Goal: Transaction & Acquisition: Purchase product/service

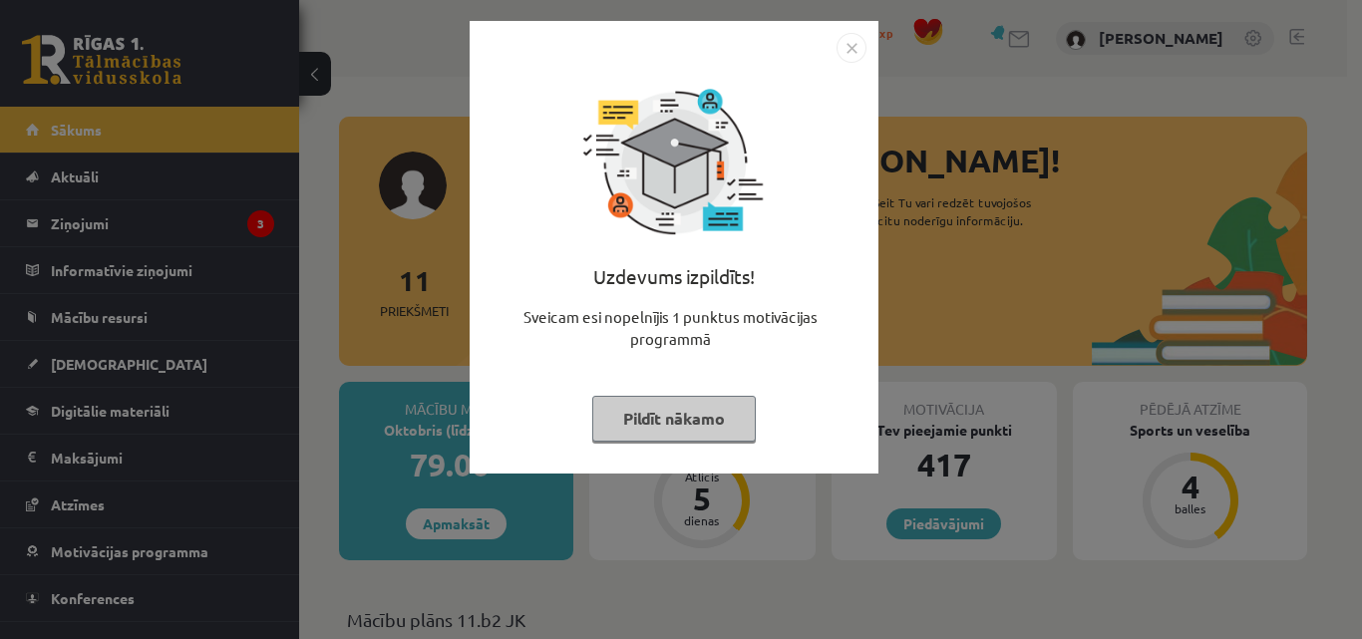
click at [849, 43] on img "Close" at bounding box center [851, 48] width 30 height 30
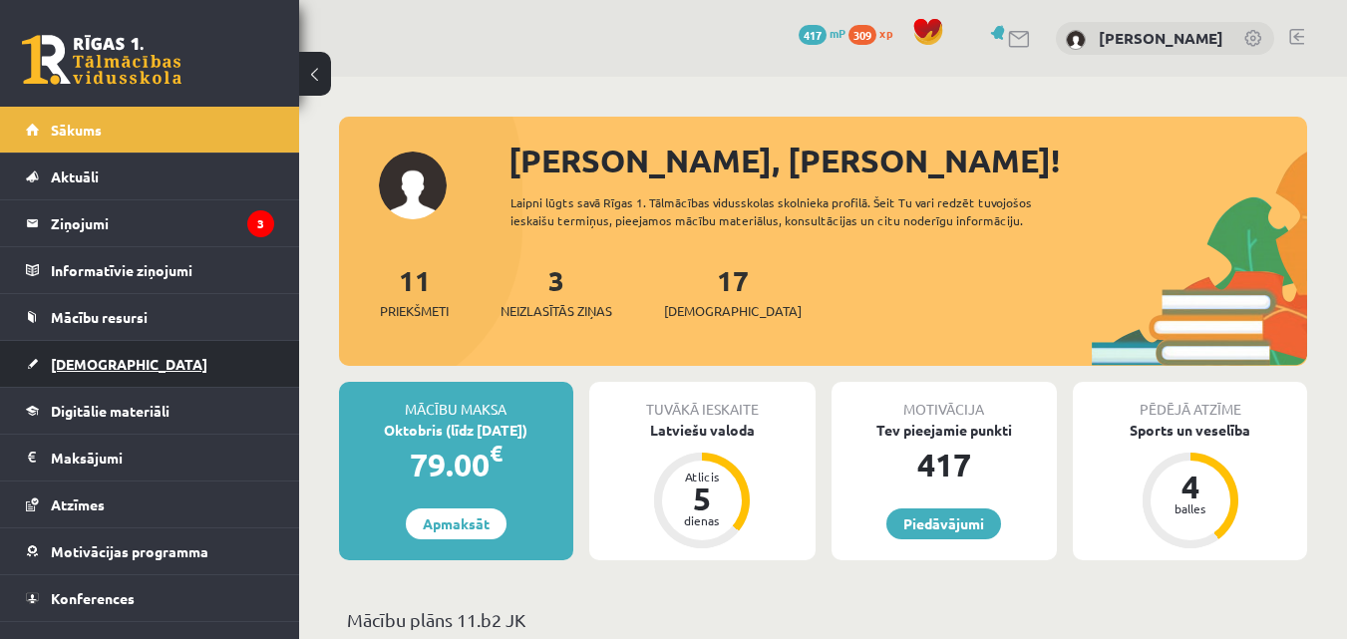
click at [110, 350] on link "[DEMOGRAPHIC_DATA]" at bounding box center [150, 364] width 248 height 46
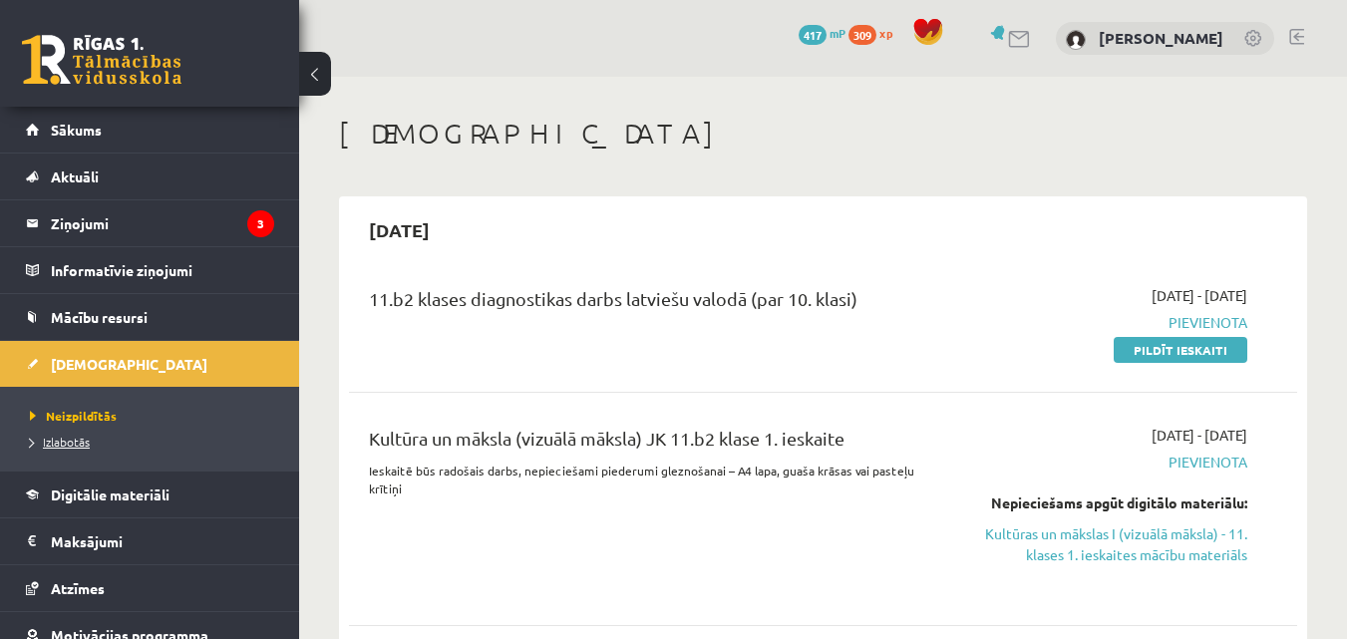
click at [66, 436] on span "Izlabotās" at bounding box center [60, 442] width 60 height 16
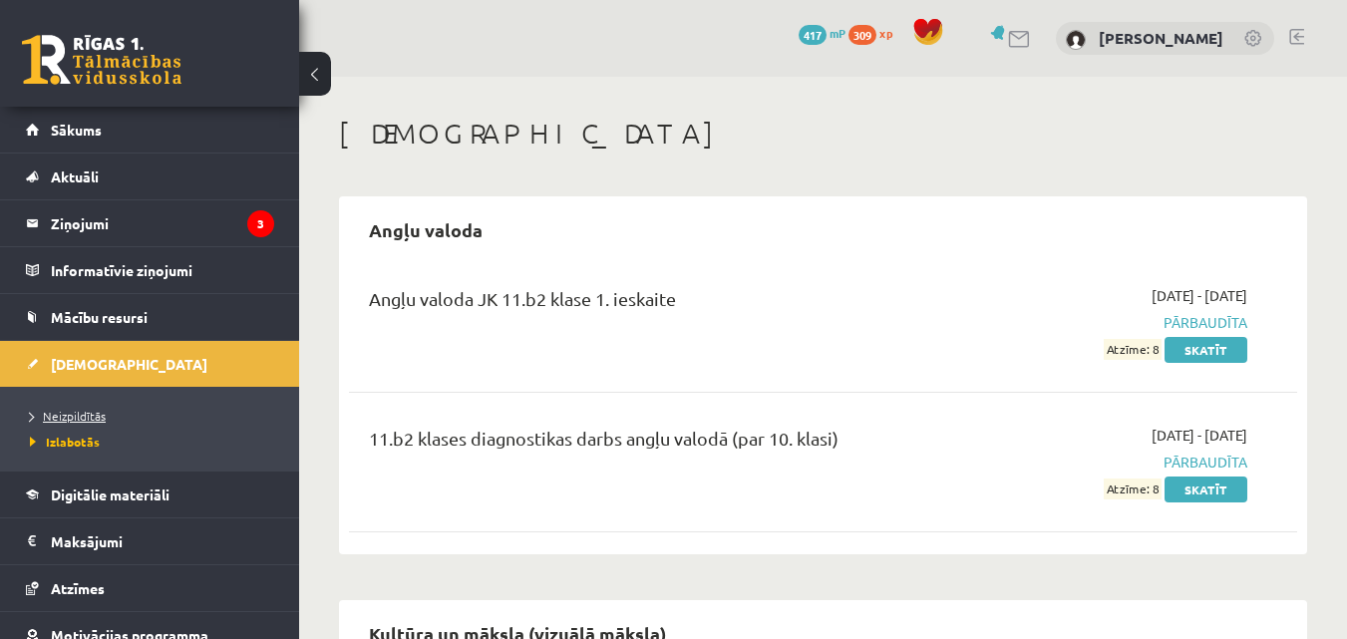
click at [90, 420] on span "Neizpildītās" at bounding box center [68, 416] width 76 height 16
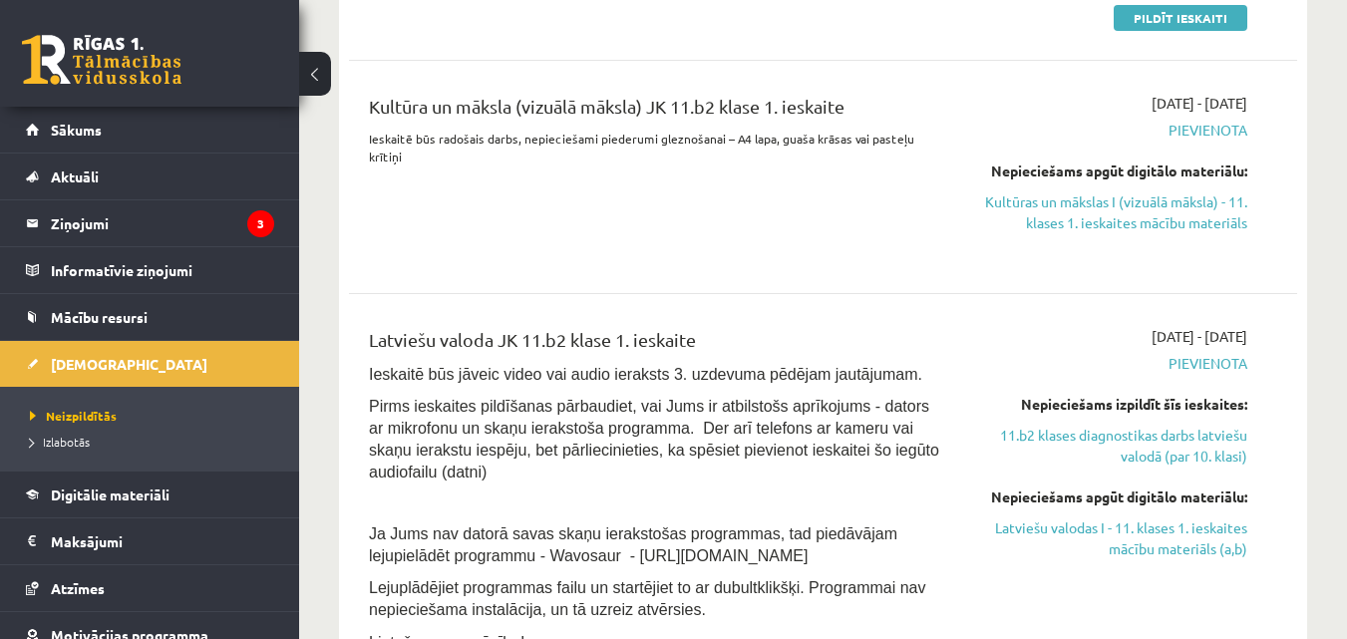
scroll to position [232, 0]
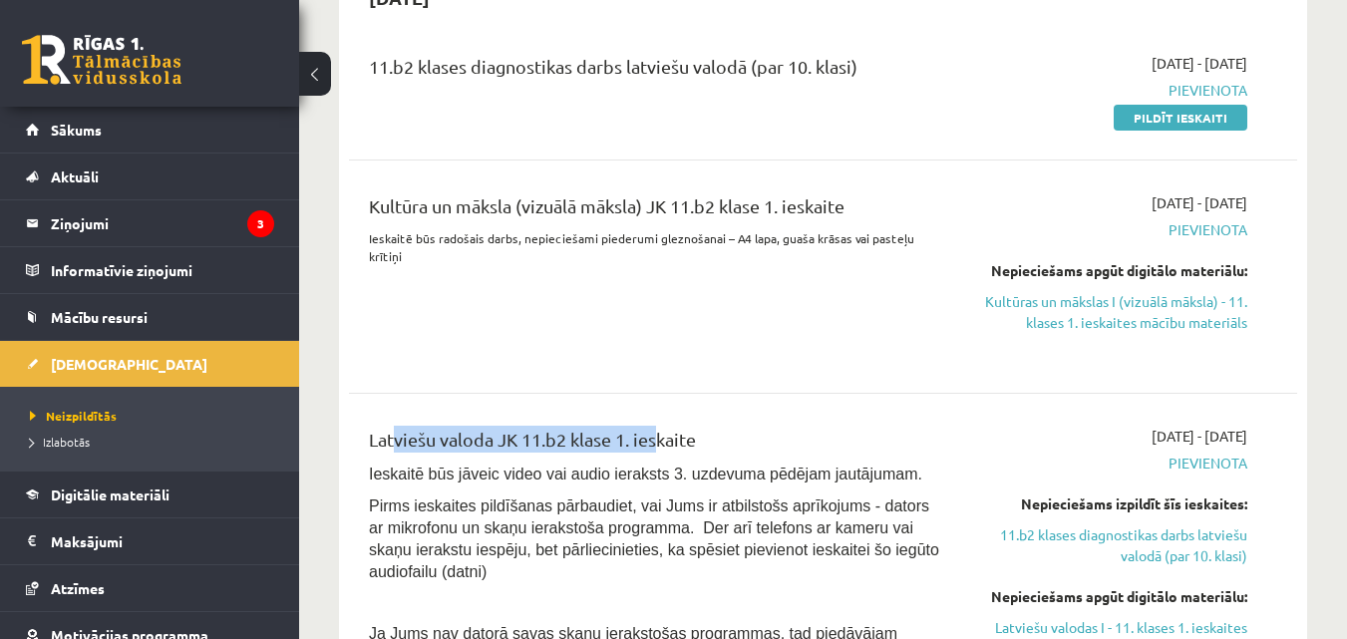
drag, startPoint x: 461, startPoint y: 446, endPoint x: 674, endPoint y: 430, distance: 213.9
click at [668, 434] on div "Latviešu valoda JK 11.b2 klase 1. ieskaite" at bounding box center [656, 444] width 575 height 37
click at [704, 360] on div "Kultūra un māksla (vizuālā māksla) JK 11.b2 klase 1. ieskaite Ieskaitē būs rado…" at bounding box center [656, 276] width 605 height 168
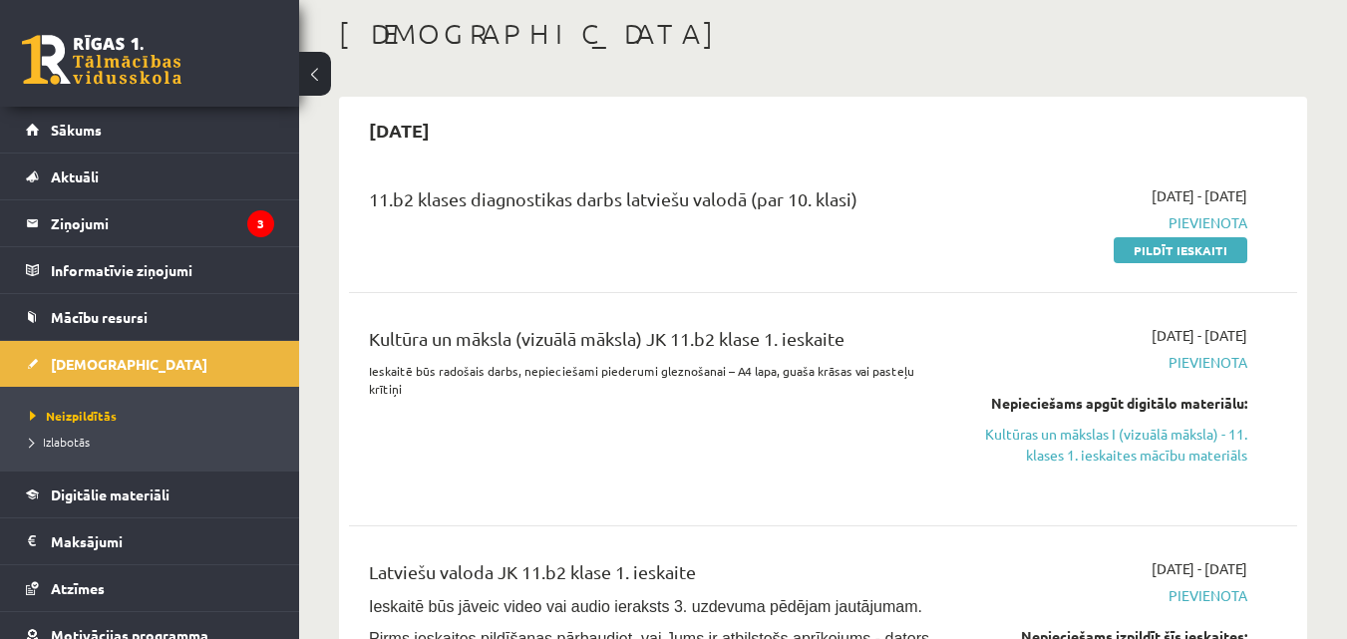
scroll to position [67, 0]
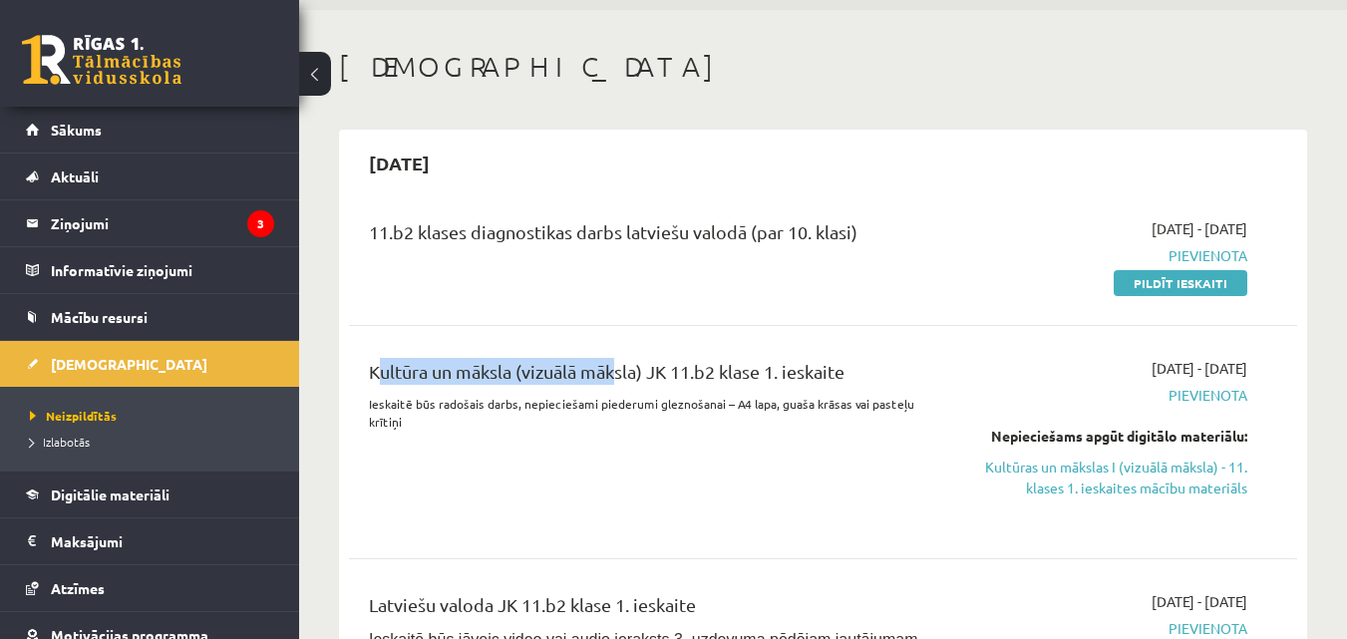
drag, startPoint x: 405, startPoint y: 370, endPoint x: 662, endPoint y: 322, distance: 261.6
click at [614, 360] on div "Kultūra un māksla (vizuālā māksla) JK 11.b2 klase 1. ieskaite Ieskaitē būs rado…" at bounding box center [656, 442] width 605 height 168
click at [712, 276] on div "11.b2 klases diagnostikas darbs latviešu valodā (par 10. klasi)" at bounding box center [656, 255] width 605 height 75
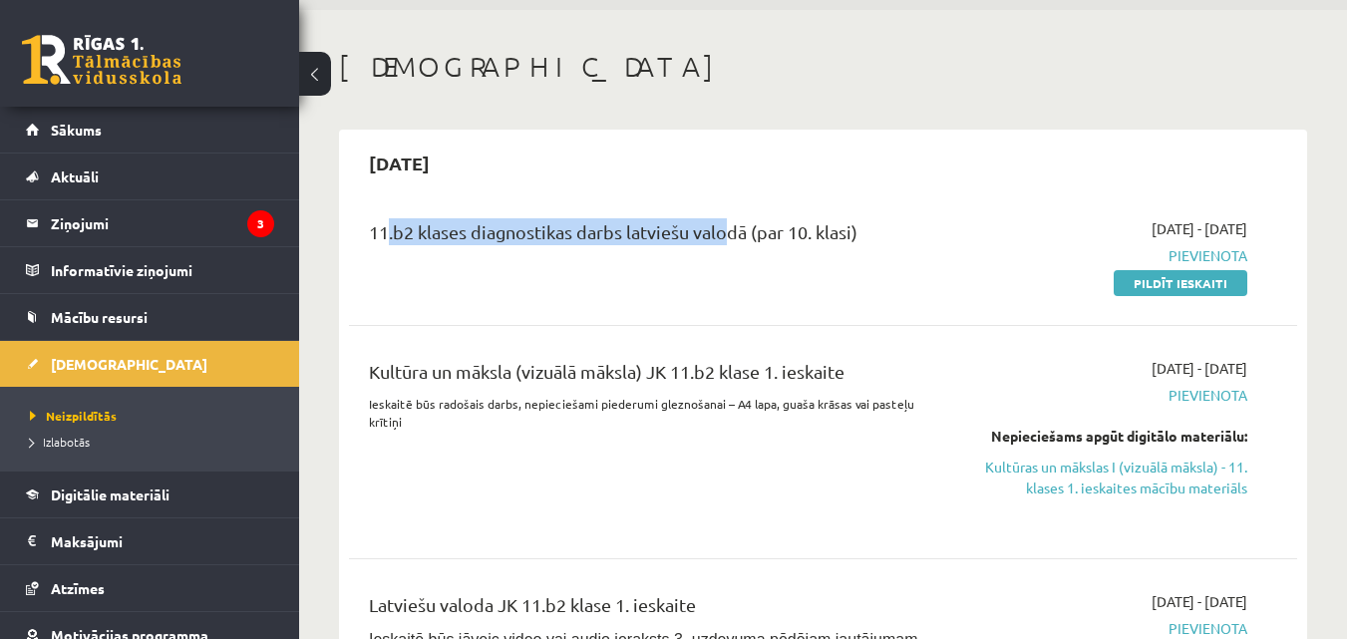
drag, startPoint x: 379, startPoint y: 232, endPoint x: 732, endPoint y: 298, distance: 359.0
click at [734, 236] on div "11.b2 klases diagnostikas darbs latviešu valodā (par 10. klasi)" at bounding box center [656, 236] width 575 height 37
click at [732, 300] on div "11.b2 klases diagnostikas darbs latviešu valodā (par 10. klasi) 2025-10-01 - 20…" at bounding box center [823, 255] width 948 height 115
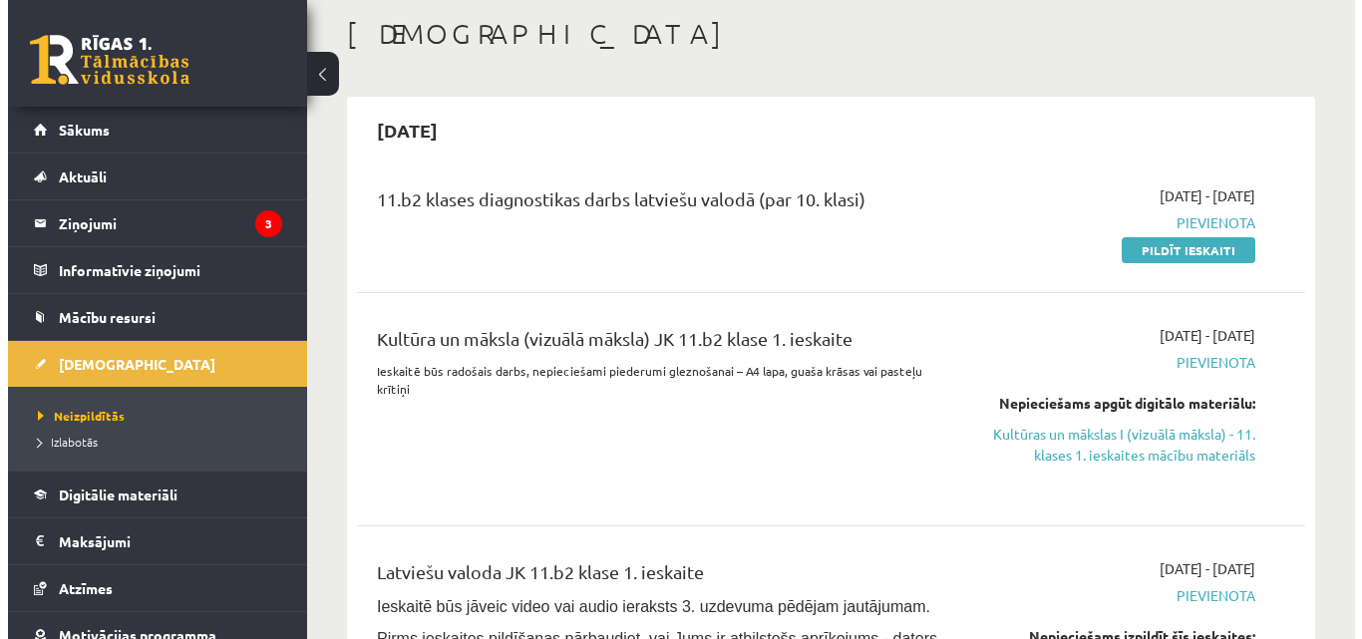
scroll to position [0, 0]
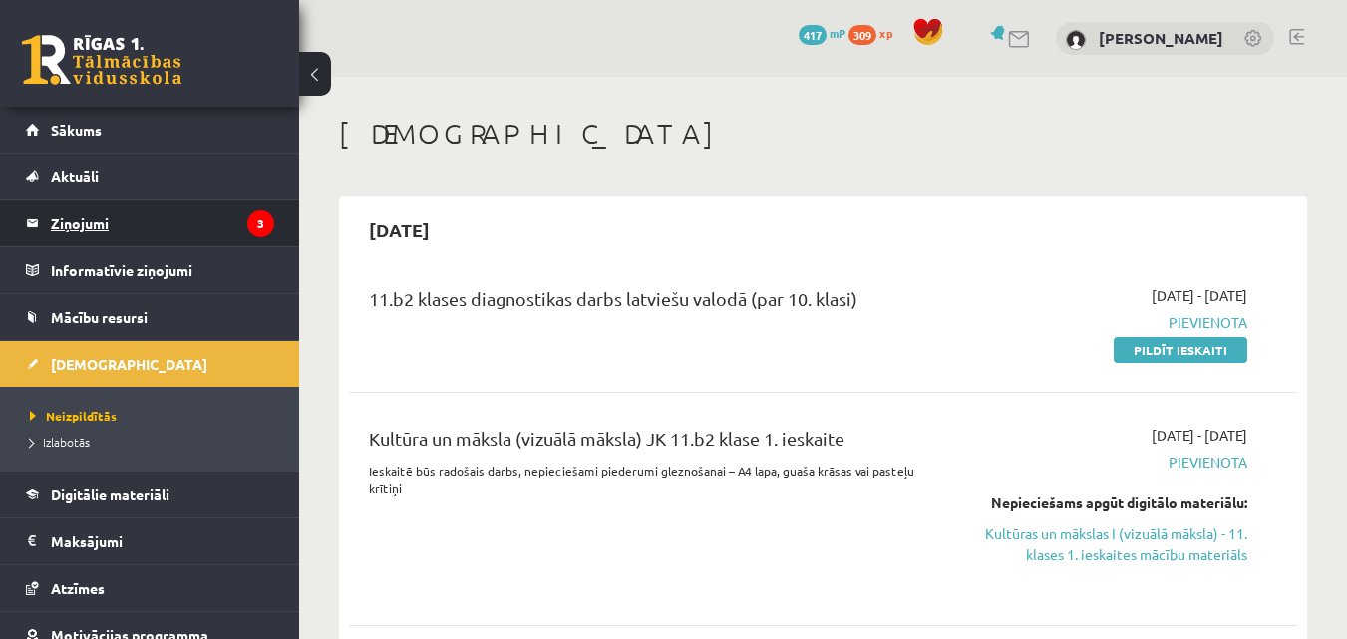
click at [187, 230] on legend "Ziņojumi 3" at bounding box center [162, 223] width 223 height 46
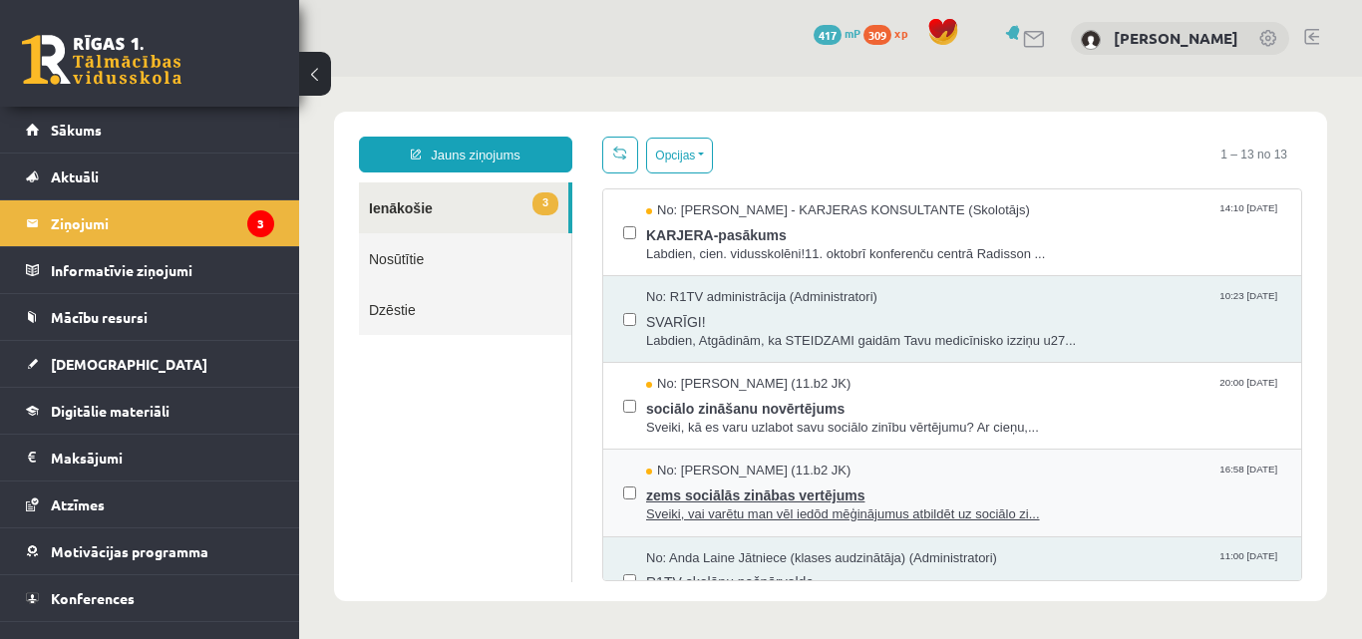
scroll to position [100, 0]
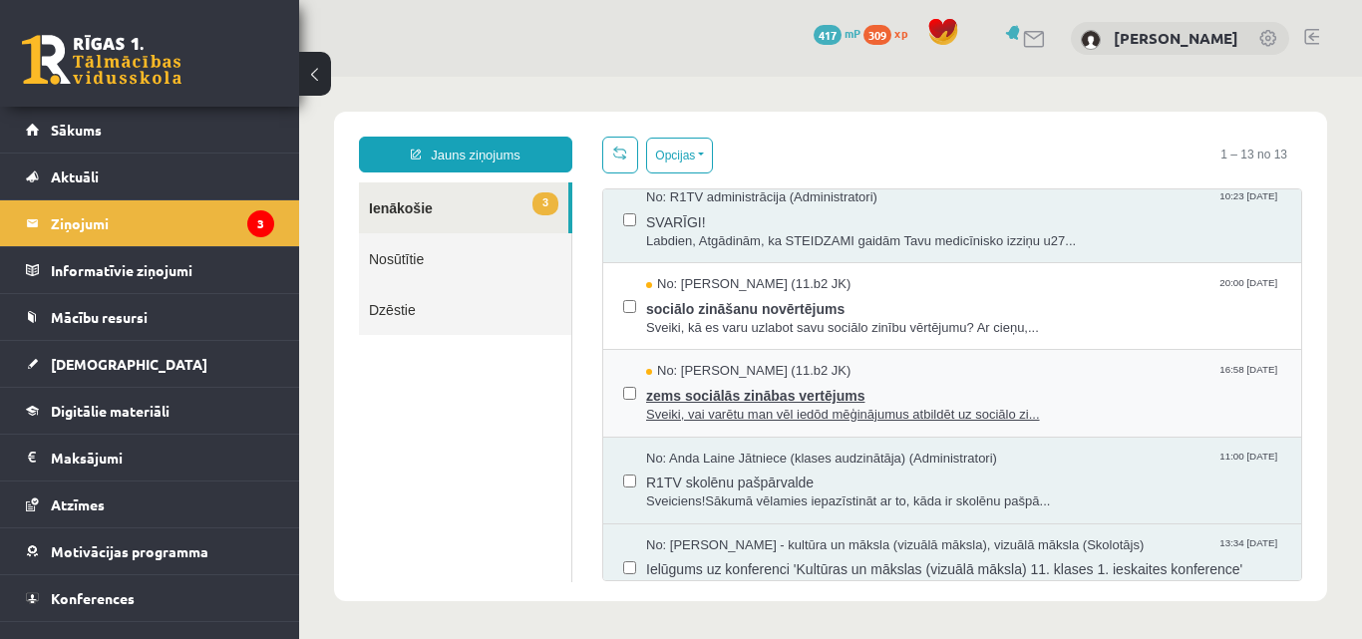
click at [989, 362] on div "No: Jurijs Kudrašins (11.b2 JK) 16:58 08/10/2025" at bounding box center [963, 371] width 635 height 19
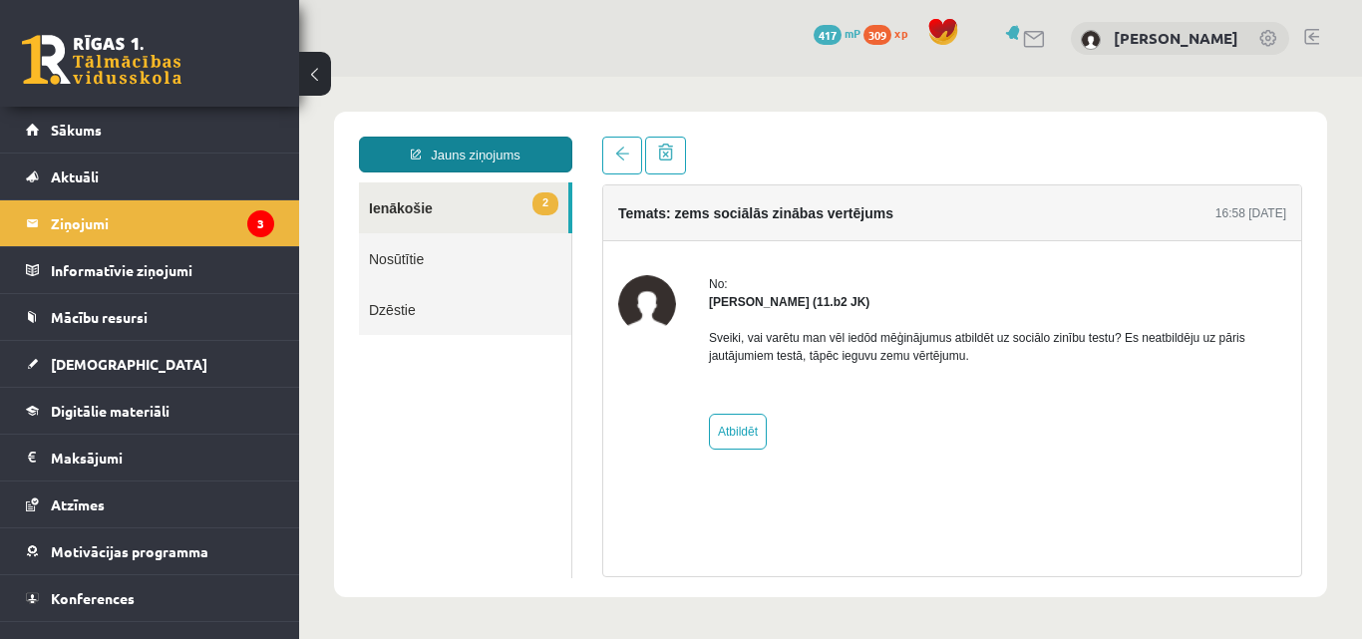
scroll to position [0, 0]
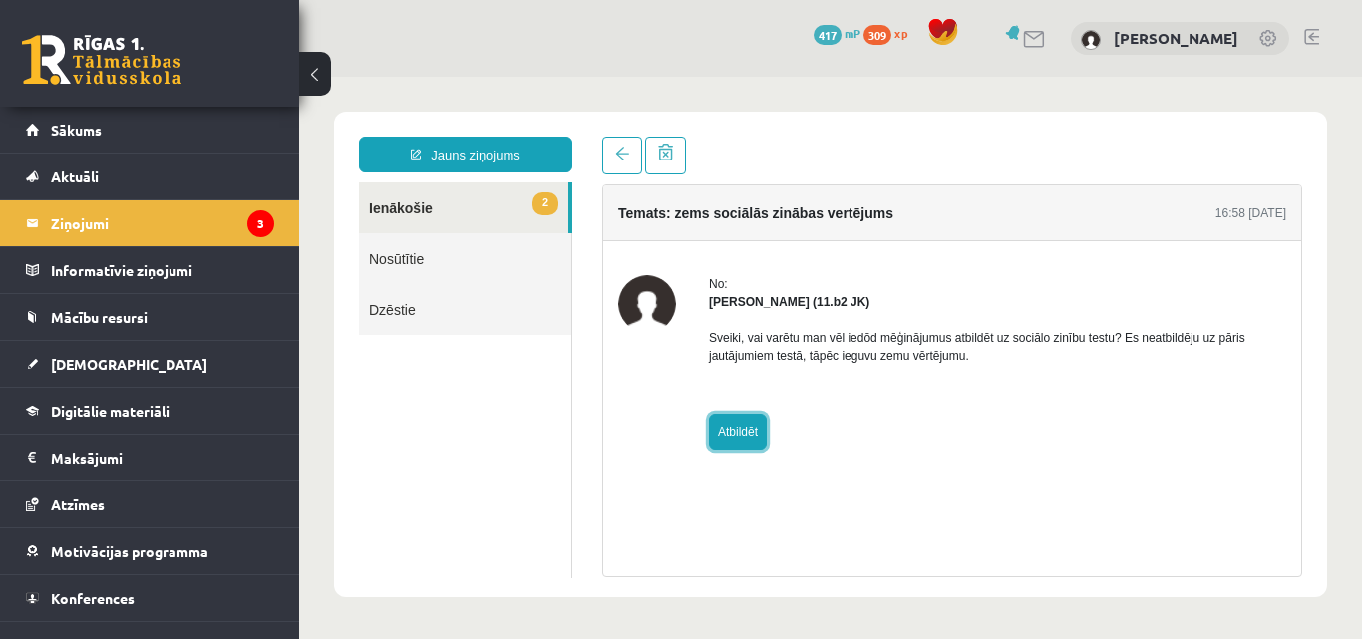
click at [746, 436] on link "Atbildēt" at bounding box center [738, 432] width 58 height 36
type input "**********"
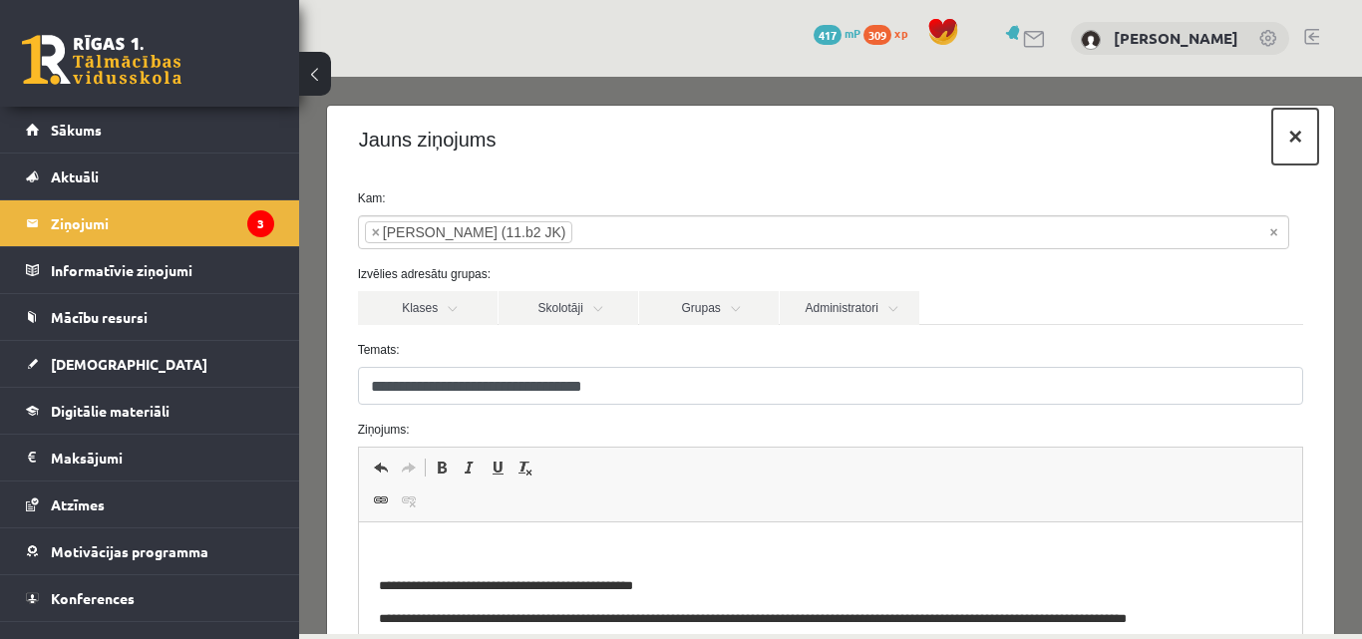
click at [1280, 137] on button "×" at bounding box center [1295, 137] width 46 height 56
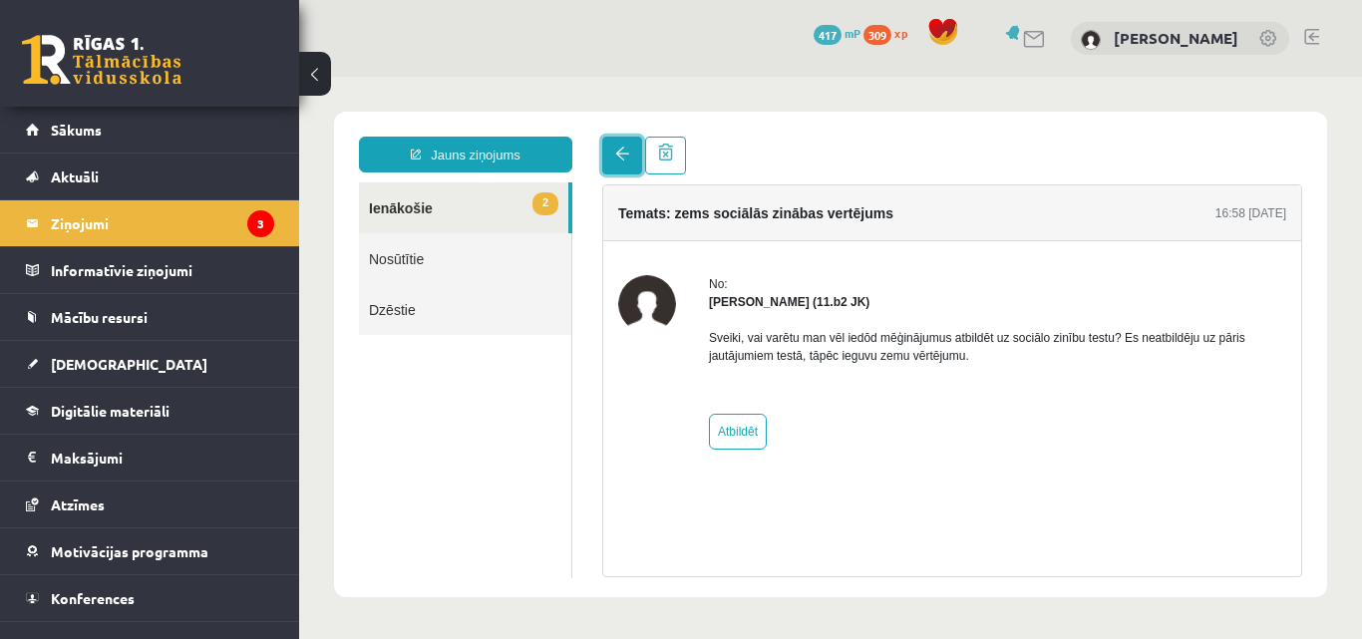
click at [626, 160] on span at bounding box center [622, 154] width 14 height 14
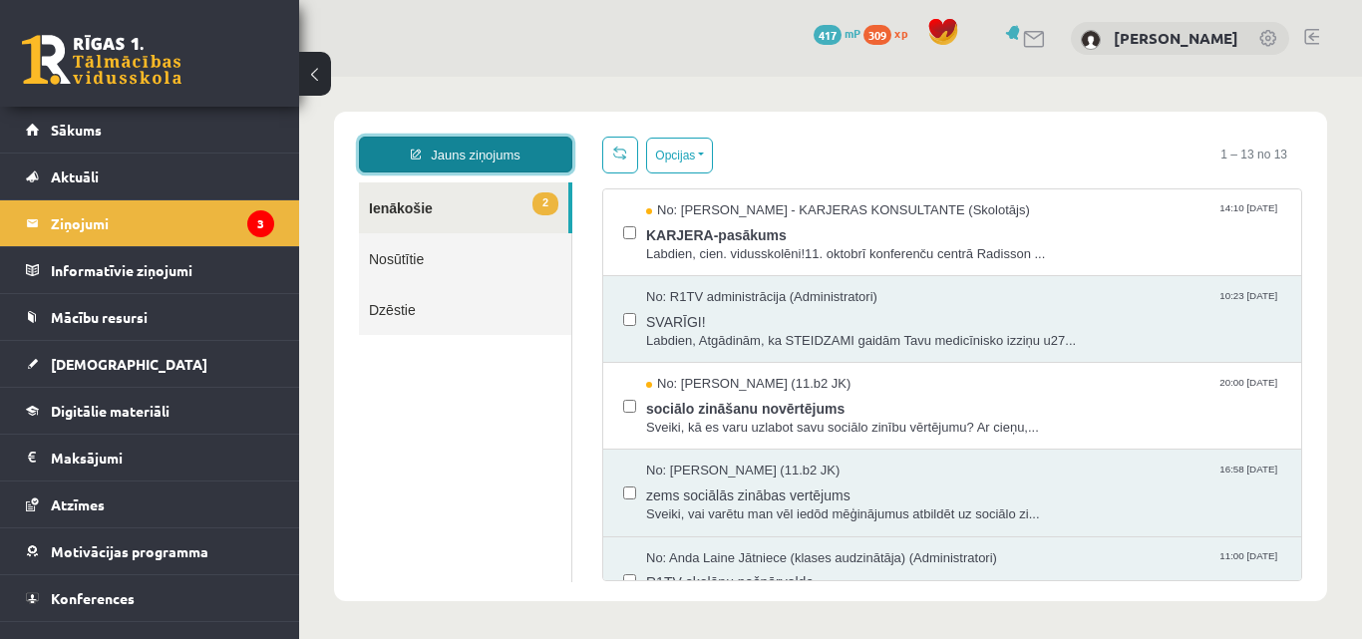
click at [472, 162] on link "Jauns ziņojums" at bounding box center [465, 155] width 213 height 36
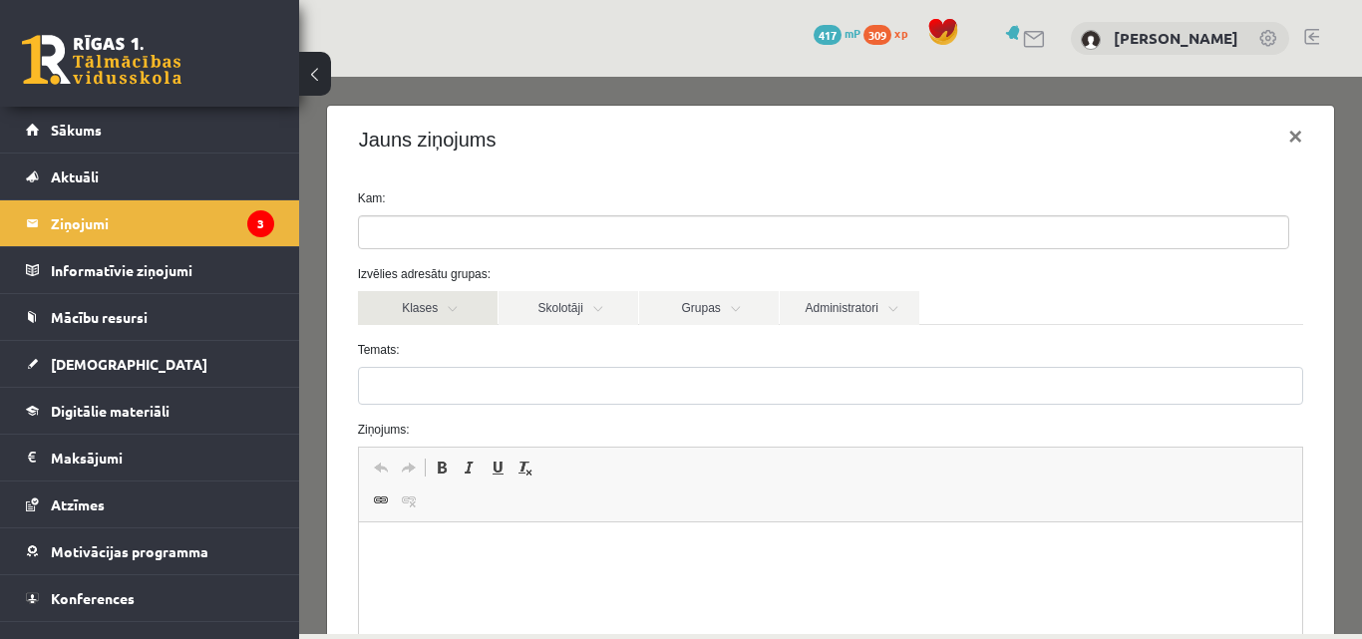
click at [423, 296] on link "Klases" at bounding box center [428, 308] width 140 height 34
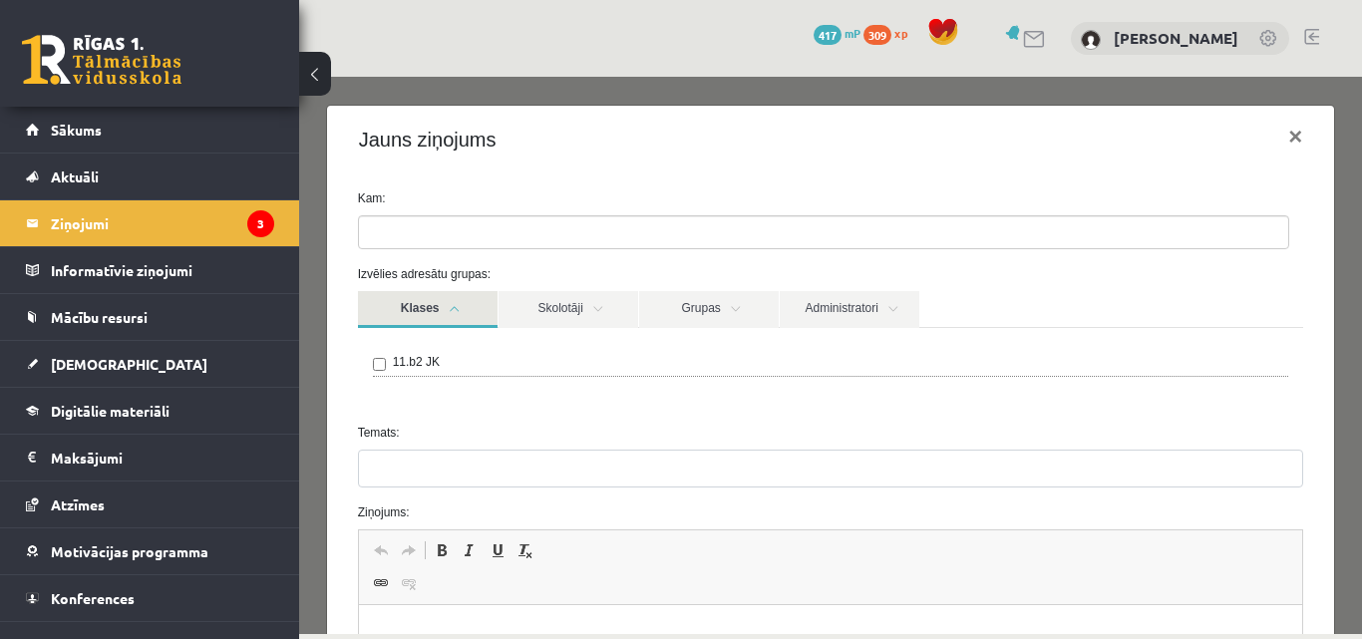
click at [387, 354] on div "11.b2 JK" at bounding box center [831, 365] width 916 height 24
click at [369, 380] on div "11.b2 JK" at bounding box center [831, 368] width 946 height 80
click at [1274, 141] on button "×" at bounding box center [1295, 137] width 46 height 56
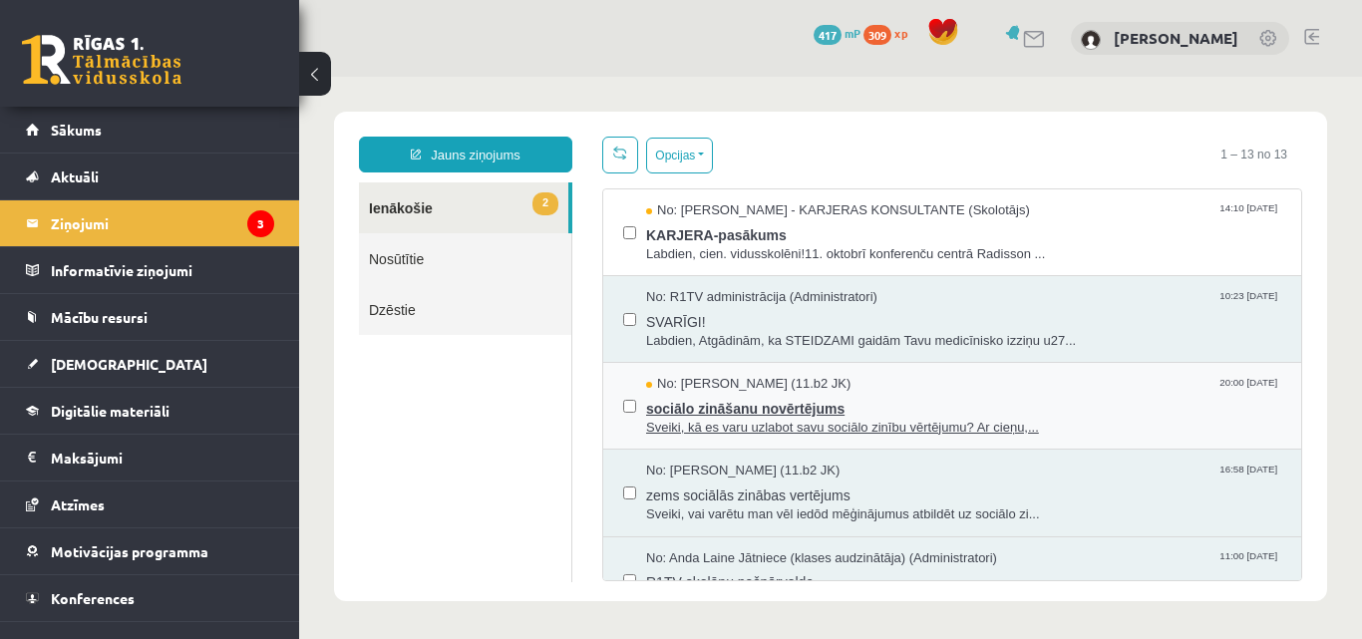
click at [740, 426] on span "Sveiki, kā es varu uzlabot savu sociālo zinību vērtējumu? Ar cieņu,..." at bounding box center [963, 428] width 635 height 19
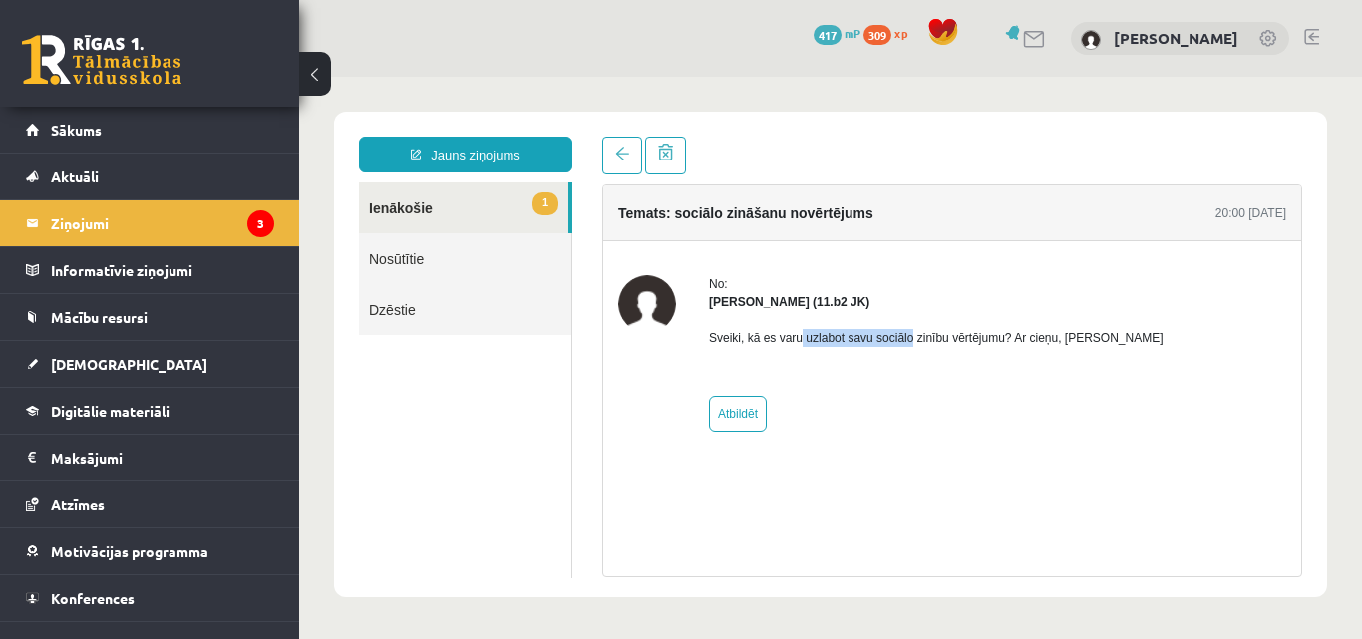
drag, startPoint x: 807, startPoint y: 340, endPoint x: 955, endPoint y: 338, distance: 147.5
click at [939, 342] on p "Sveiki, kā es varu uzlabot savu sociālo zinību vērtējumu? Ar cieņu, Jurijs" at bounding box center [936, 338] width 455 height 18
drag, startPoint x: 969, startPoint y: 348, endPoint x: 985, endPoint y: 348, distance: 15.9
click at [975, 348] on div "Sveiki, kā es varu uzlabot savu sociālo zinību vērtējumu? Ar cieņu, Jurijs" at bounding box center [936, 346] width 455 height 70
drag, startPoint x: 973, startPoint y: 346, endPoint x: 1108, endPoint y: 344, distance: 135.6
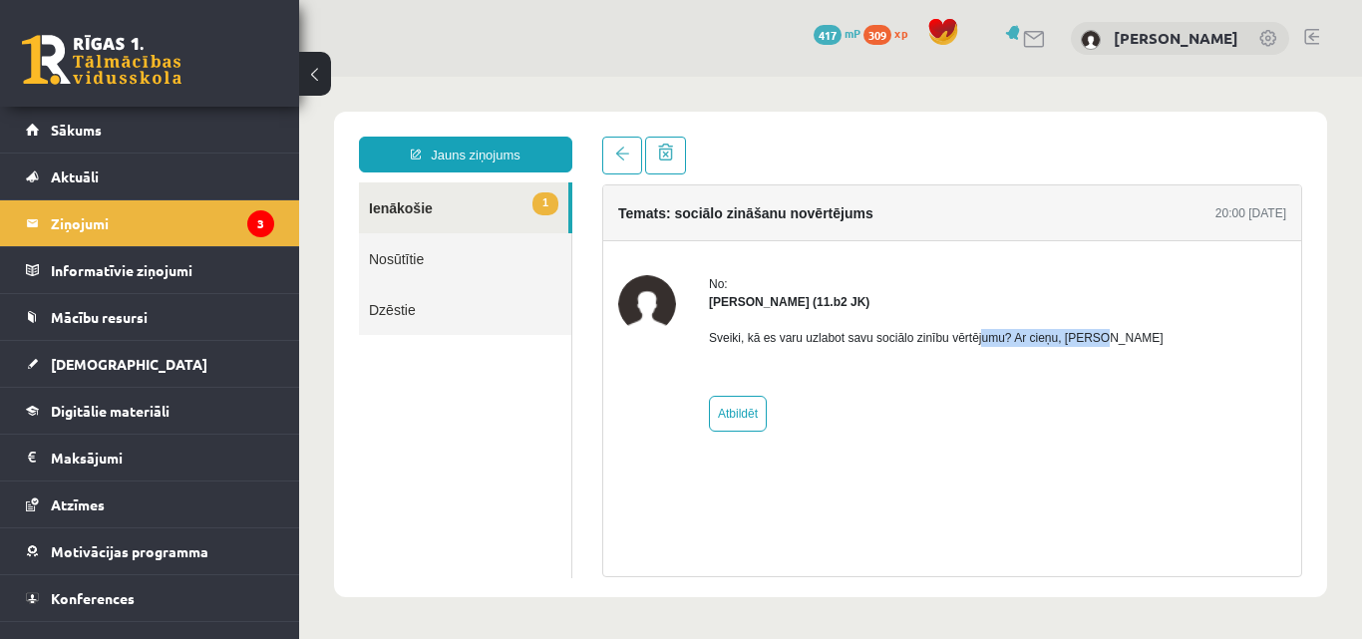
click at [1089, 342] on div "No: Jurijs Kudrašins (11.b2 JK) Sveiki, kā es varu uzlabot savu sociālo zinību …" at bounding box center [952, 353] width 668 height 157
click at [1112, 340] on div "No: Jurijs Kudrašins (11.b2 JK) Sveiki, kā es varu uzlabot savu sociālo zinību …" at bounding box center [952, 353] width 668 height 157
drag, startPoint x: 1099, startPoint y: 328, endPoint x: 975, endPoint y: 368, distance: 129.9
click at [859, 358] on div "No: Jurijs Kudrašins (11.b2 JK) Sveiki, kā es varu uzlabot savu sociālo zinību …" at bounding box center [952, 353] width 668 height 157
click at [977, 368] on div "Sveiki, kā es varu uzlabot savu sociālo zinību vērtējumu? Ar cieņu, Jurijs" at bounding box center [936, 346] width 455 height 70
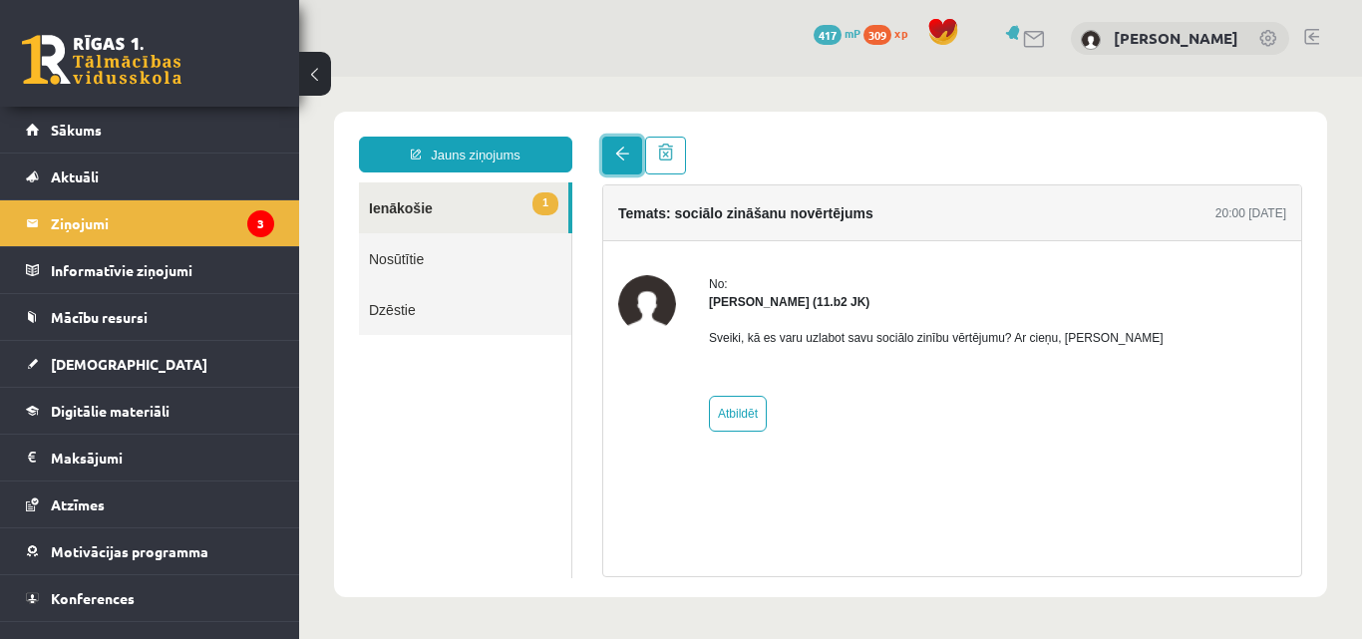
click at [604, 157] on link at bounding box center [622, 156] width 40 height 38
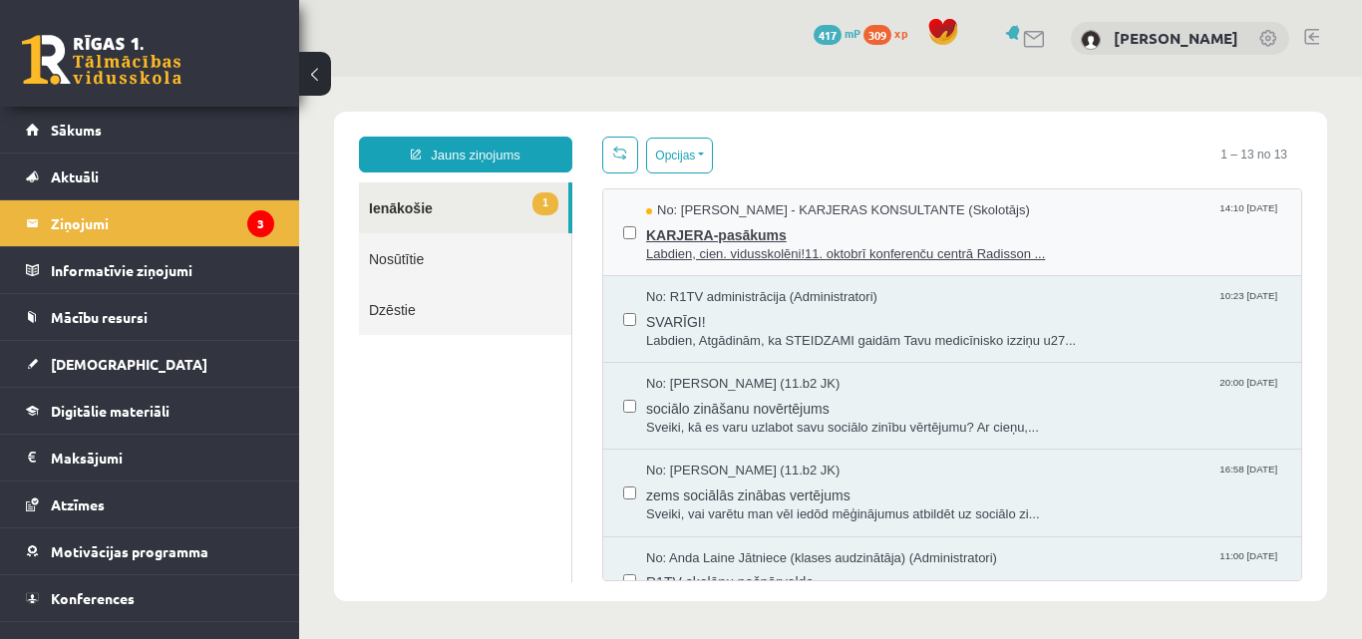
click at [843, 250] on span "Labdien, cien. vidusskolēni!11. oktobrī konferenču centrā Radisson ..." at bounding box center [963, 254] width 635 height 19
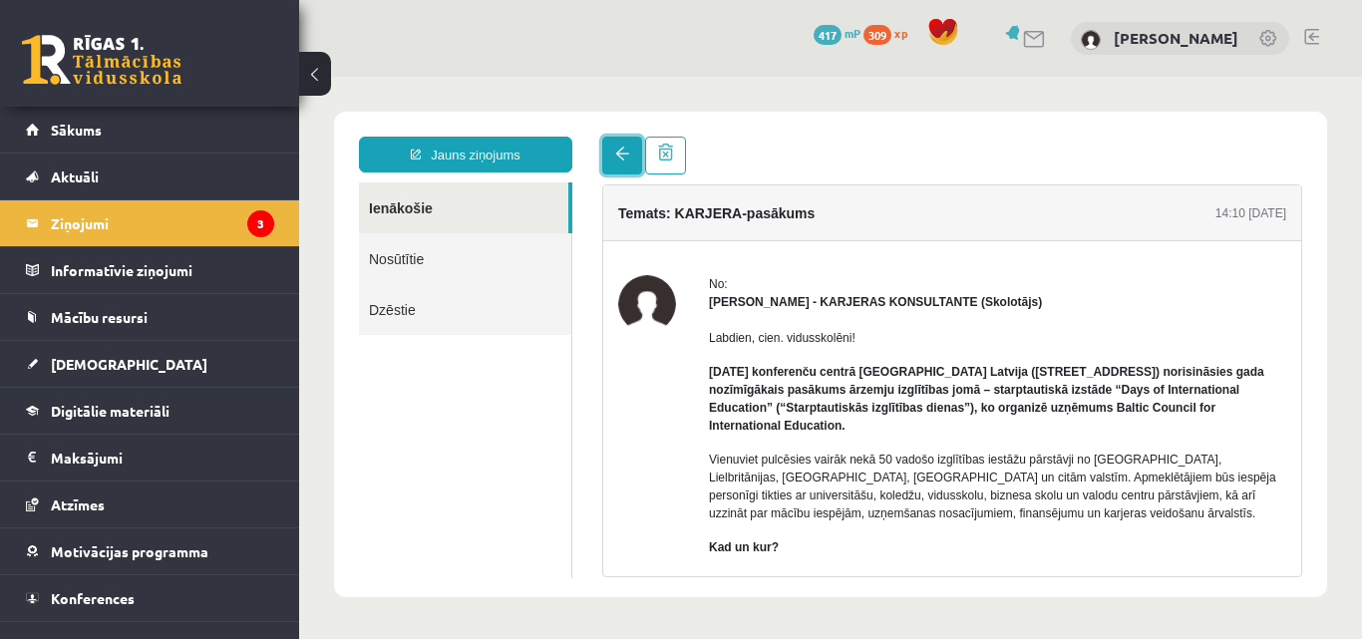
click at [626, 166] on link at bounding box center [622, 156] width 40 height 38
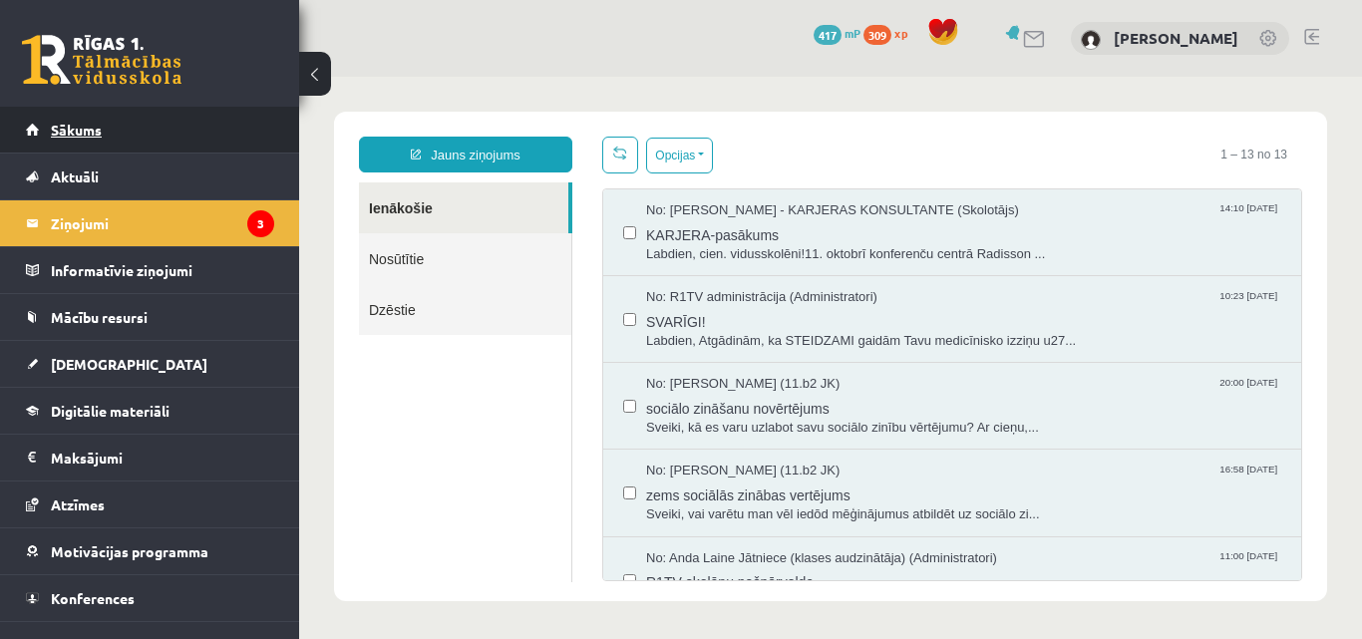
click at [142, 137] on link "Sākums" at bounding box center [150, 130] width 248 height 46
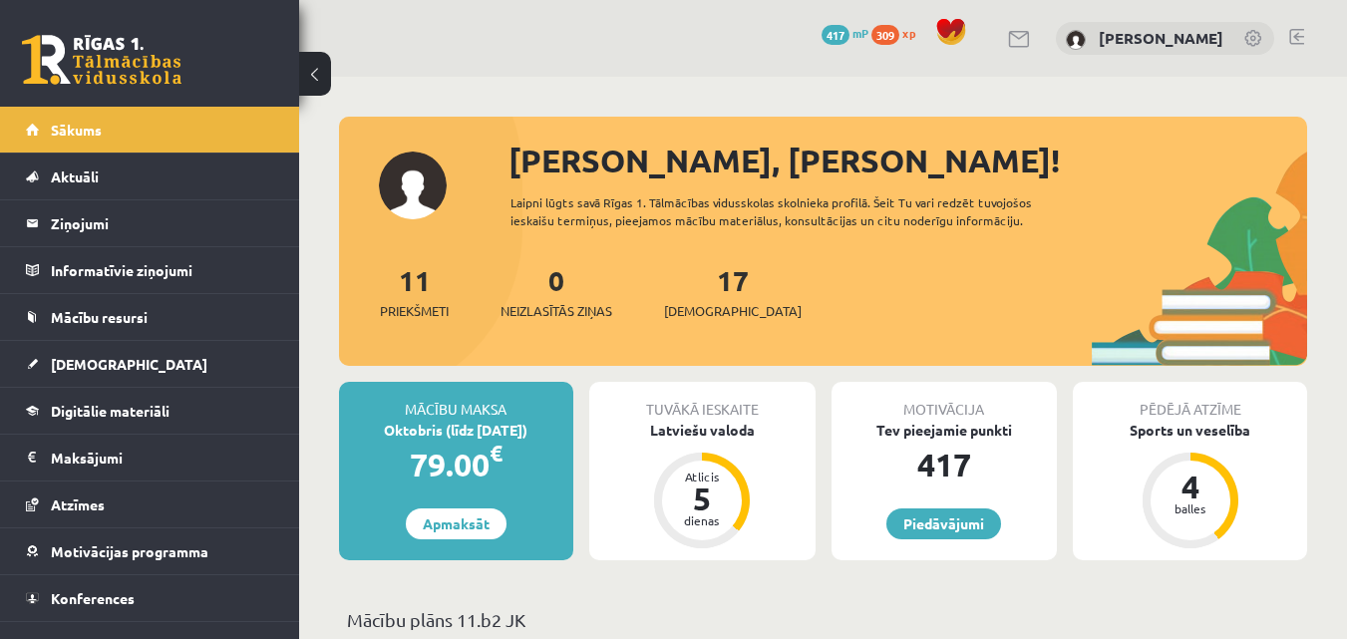
scroll to position [33, 0]
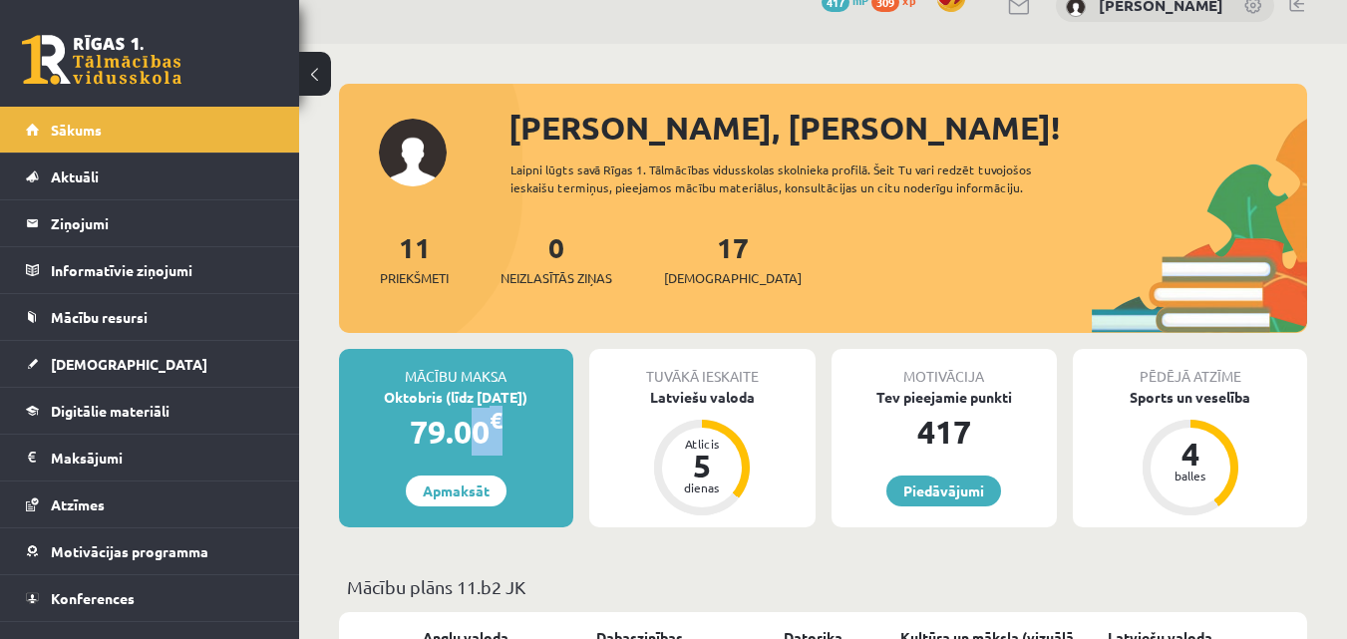
drag, startPoint x: 449, startPoint y: 414, endPoint x: 502, endPoint y: 416, distance: 53.9
click at [502, 416] on div "79.00 €" at bounding box center [456, 432] width 234 height 48
click at [524, 444] on div "79.00 €" at bounding box center [456, 432] width 234 height 48
drag, startPoint x: 522, startPoint y: 428, endPoint x: 451, endPoint y: 400, distance: 77.0
click at [363, 376] on div "Mācību maksa Oktobris (līdz 30.10.25) 79.00 € Apmaksāt" at bounding box center [456, 438] width 234 height 178
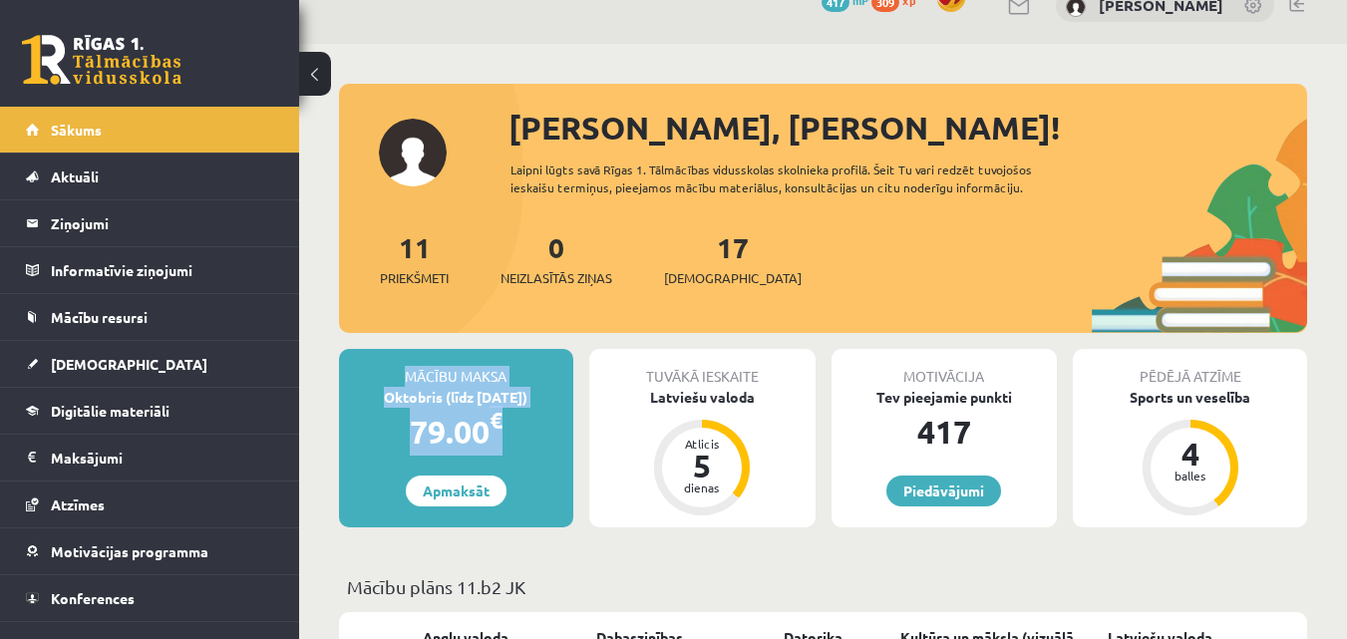
click at [548, 422] on div "79.00 €" at bounding box center [456, 432] width 234 height 48
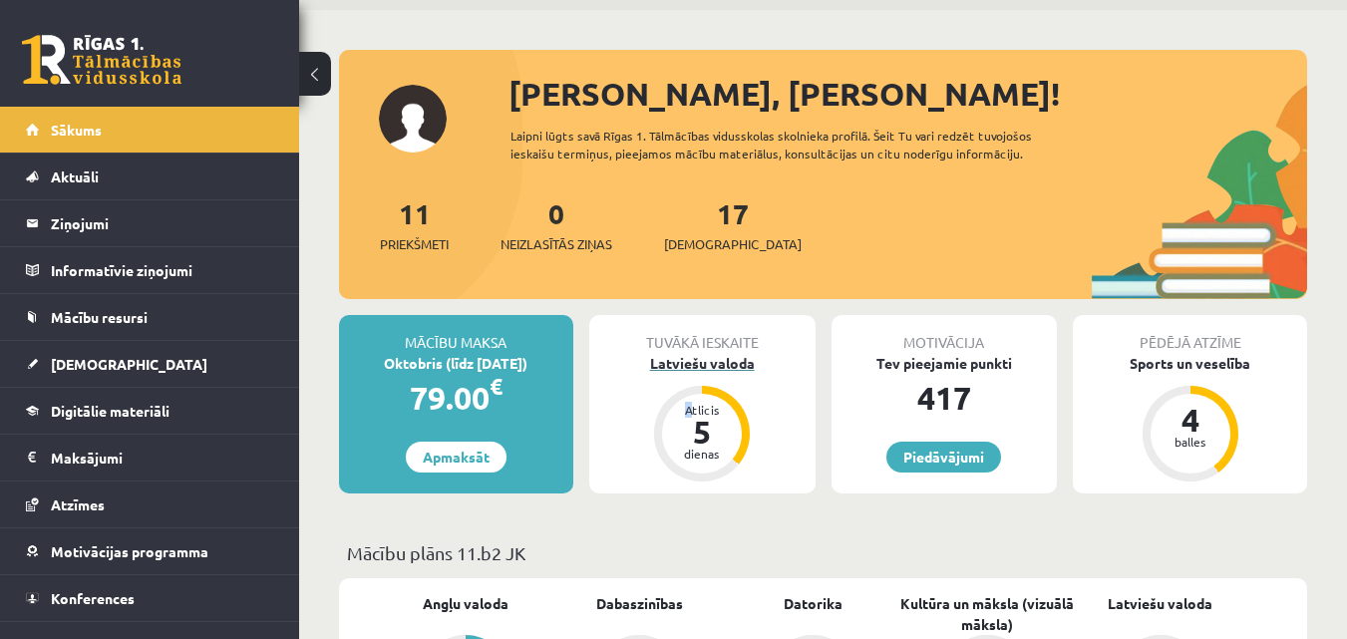
click at [692, 400] on div "Tuvākā ieskaite Latviešu valoda Atlicis 5 dienas" at bounding box center [702, 404] width 226 height 178
drag, startPoint x: 772, startPoint y: 468, endPoint x: 859, endPoint y: 460, distance: 88.1
click at [778, 466] on div "Tuvākā ieskaite Latviešu valoda Atlicis 5 dienas" at bounding box center [702, 404] width 226 height 178
click at [955, 477] on div "Motivācija Tev pieejamie punkti 417 Piedāvājumi" at bounding box center [944, 404] width 226 height 178
click at [965, 446] on link "Piedāvājumi" at bounding box center [943, 457] width 115 height 31
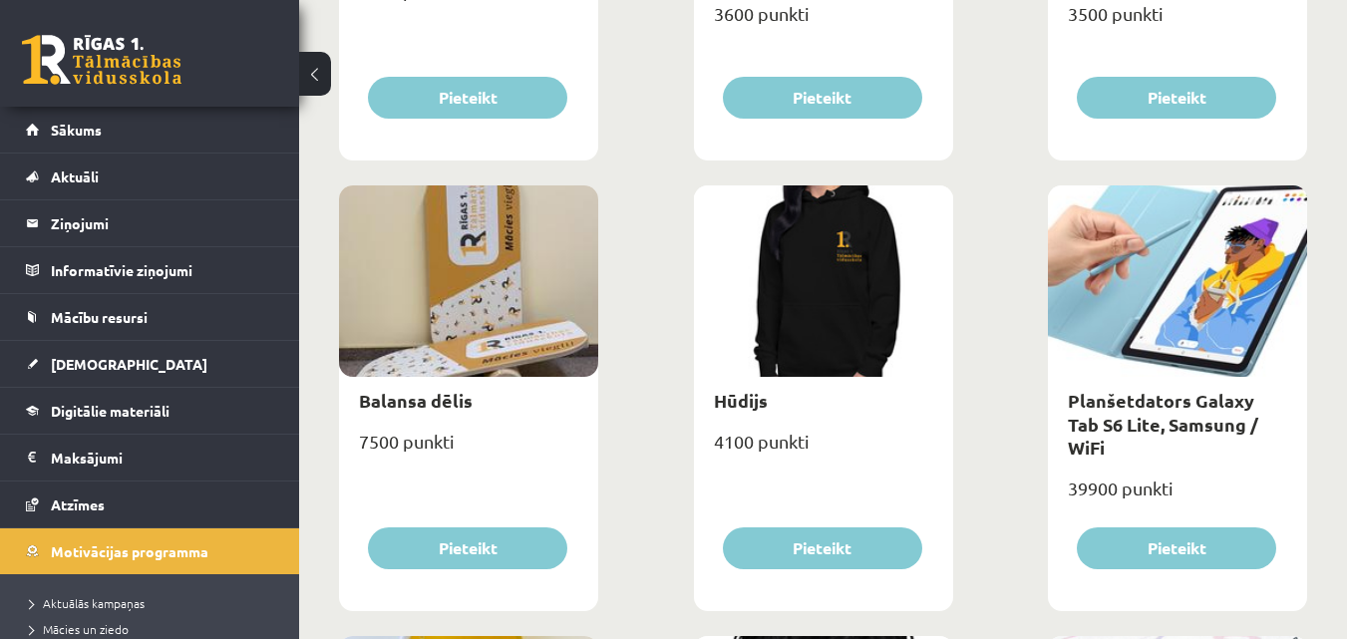
scroll to position [1528, 0]
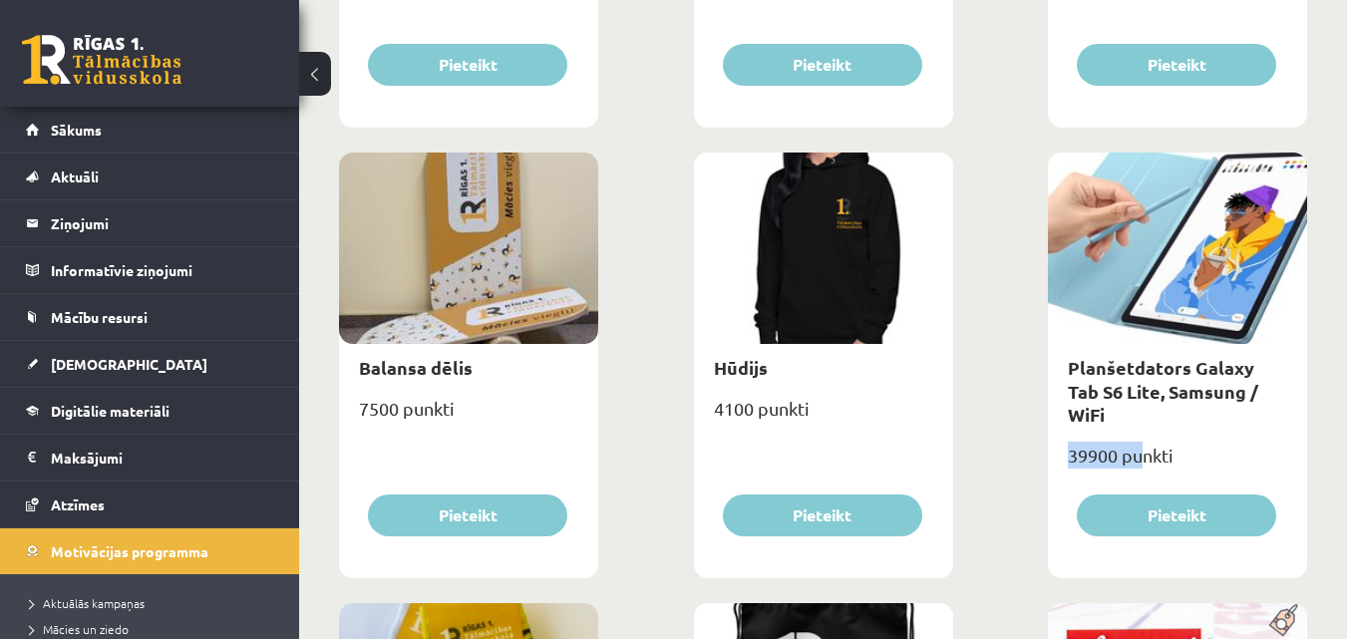
drag, startPoint x: 1073, startPoint y: 434, endPoint x: 1138, endPoint y: 438, distance: 65.9
click at [1138, 439] on div "39900 punkti" at bounding box center [1177, 464] width 259 height 50
click at [1035, 434] on div "Lietussargs 4000 punkti Pieteikt Cepure ar skolas logo 3100 punkti Pieteikt Krū…" at bounding box center [823, 598] width 978 height 3605
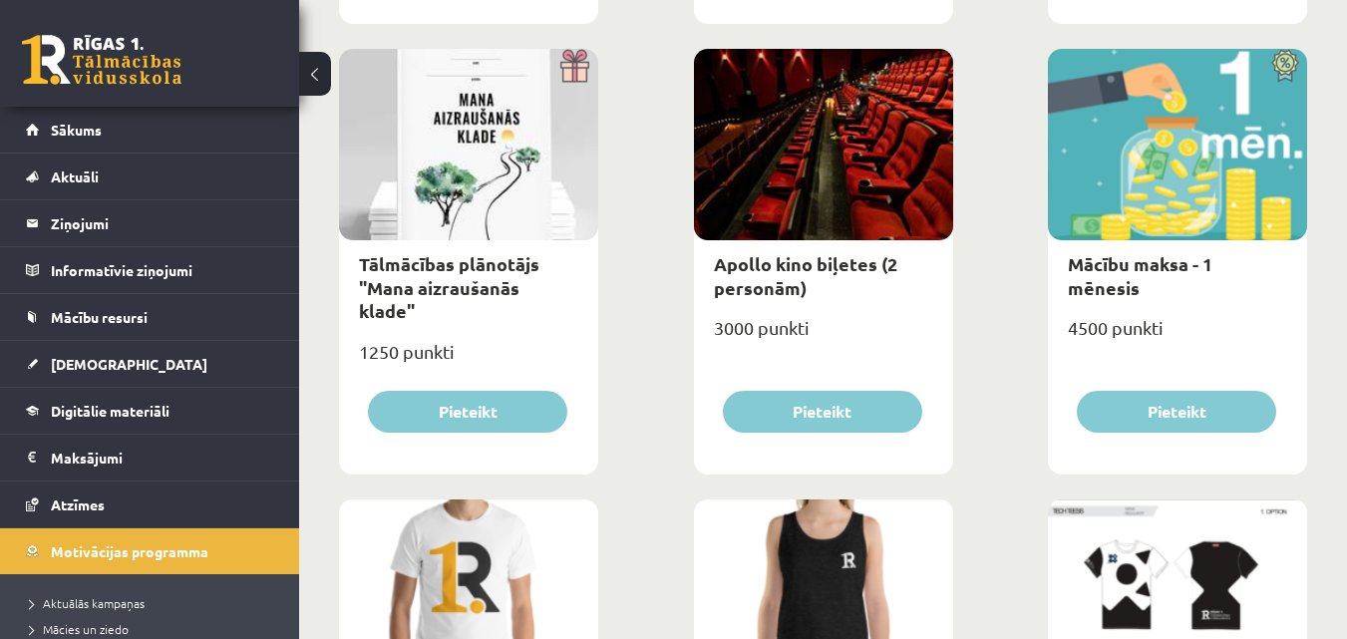
scroll to position [598, 0]
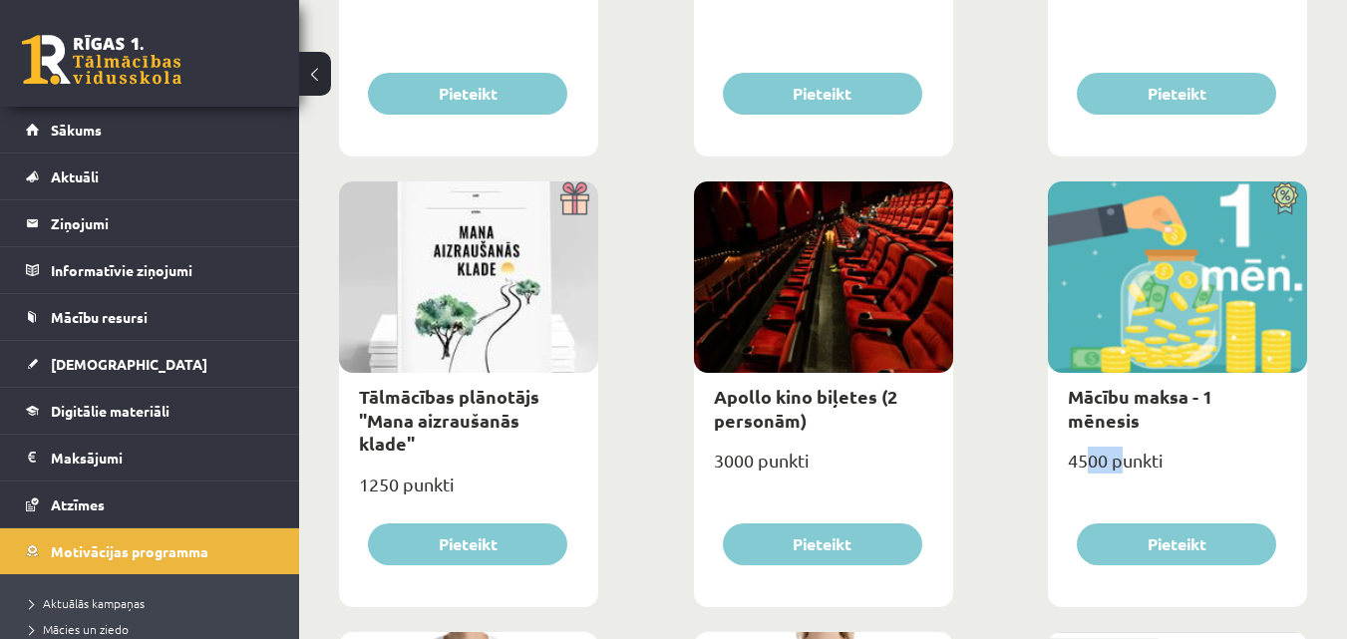
drag, startPoint x: 1085, startPoint y: 438, endPoint x: 1120, endPoint y: 434, distance: 36.1
click at [1120, 444] on div "4500 punkti" at bounding box center [1177, 469] width 259 height 50
click at [1142, 444] on div "4500 punkti" at bounding box center [1177, 469] width 259 height 50
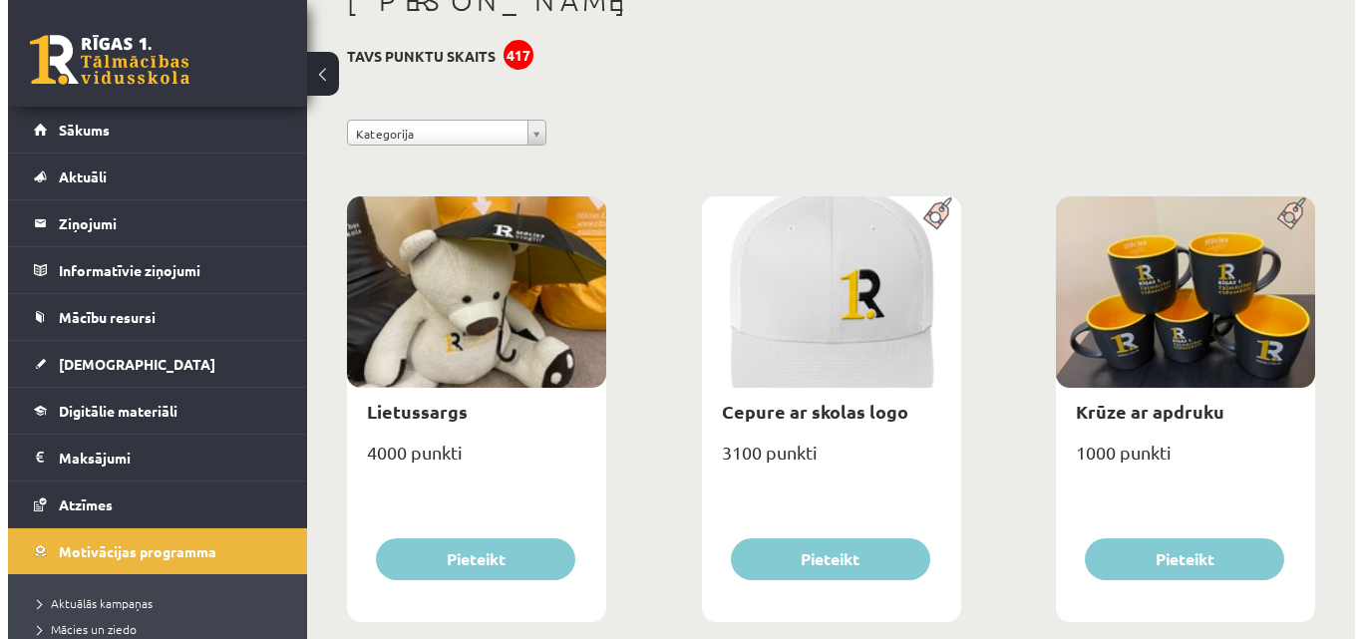
scroll to position [0, 0]
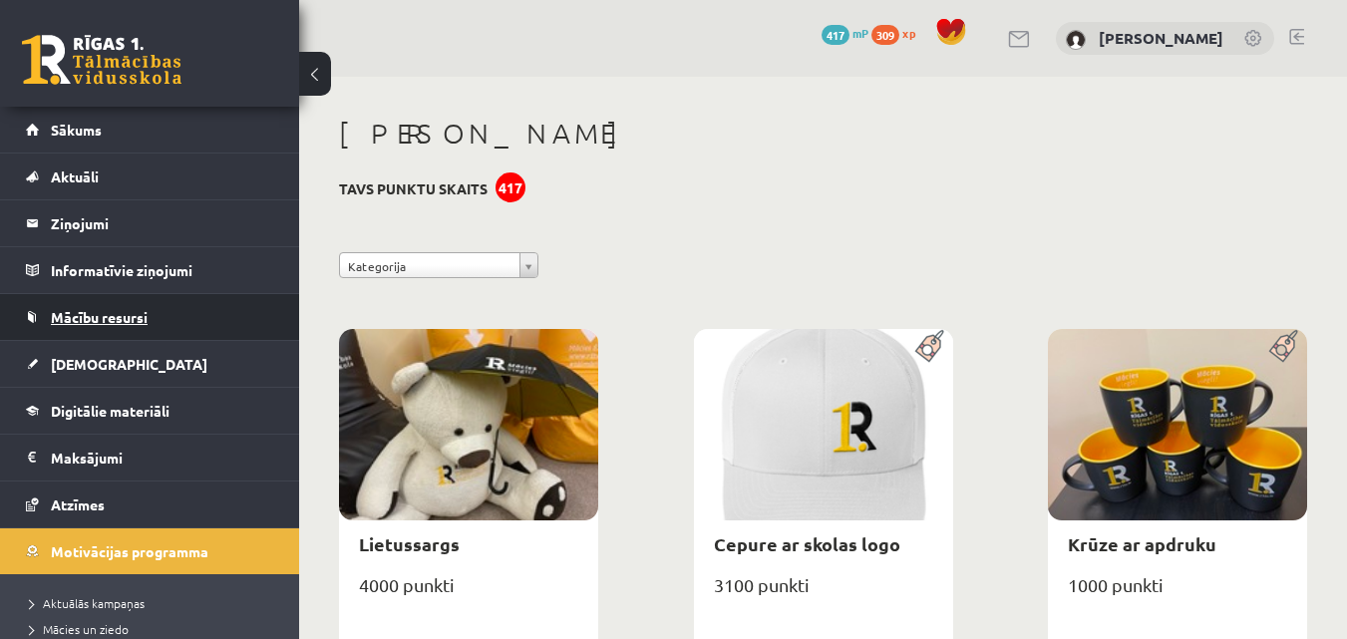
click at [120, 334] on link "Mācību resursi" at bounding box center [150, 317] width 248 height 46
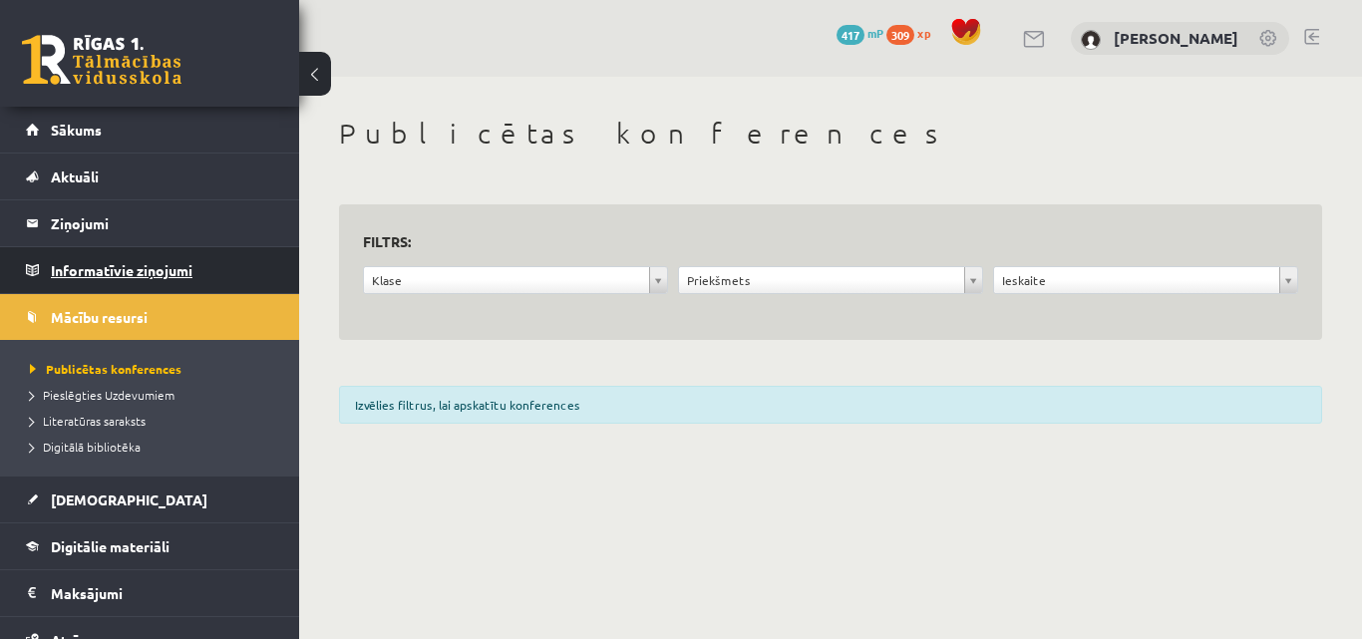
click at [114, 274] on legend "Informatīvie ziņojumi 0" at bounding box center [162, 270] width 223 height 46
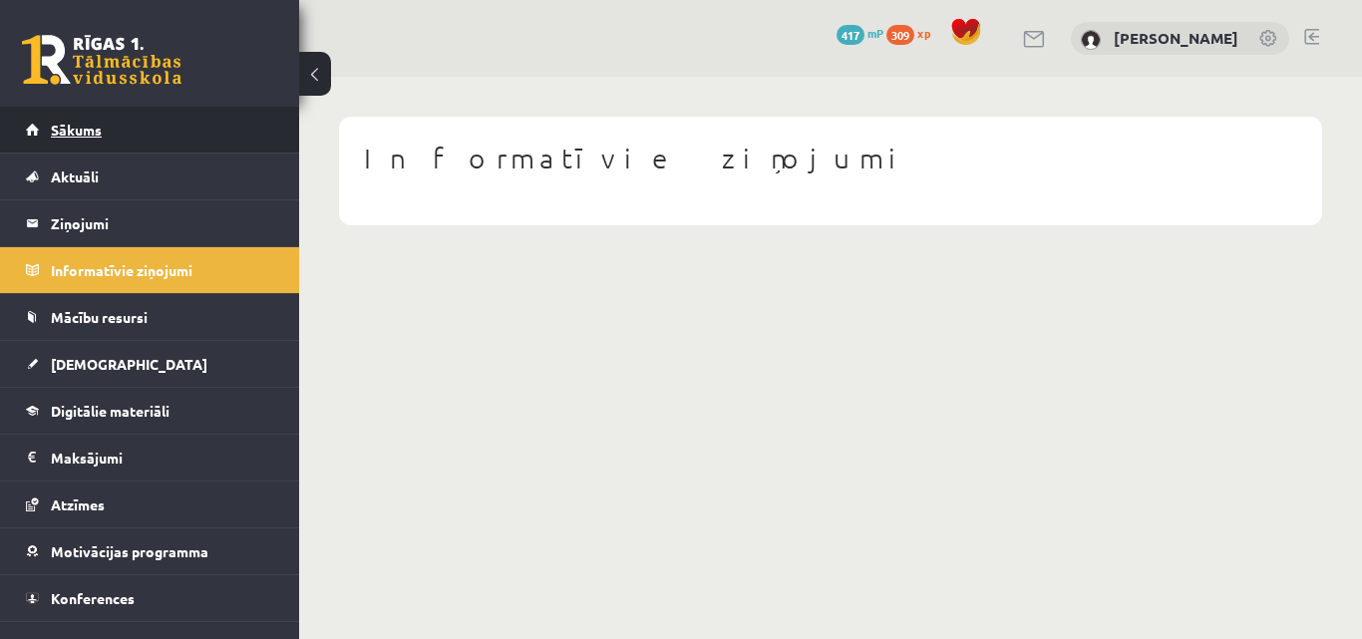
click at [102, 135] on link "Sākums" at bounding box center [150, 130] width 248 height 46
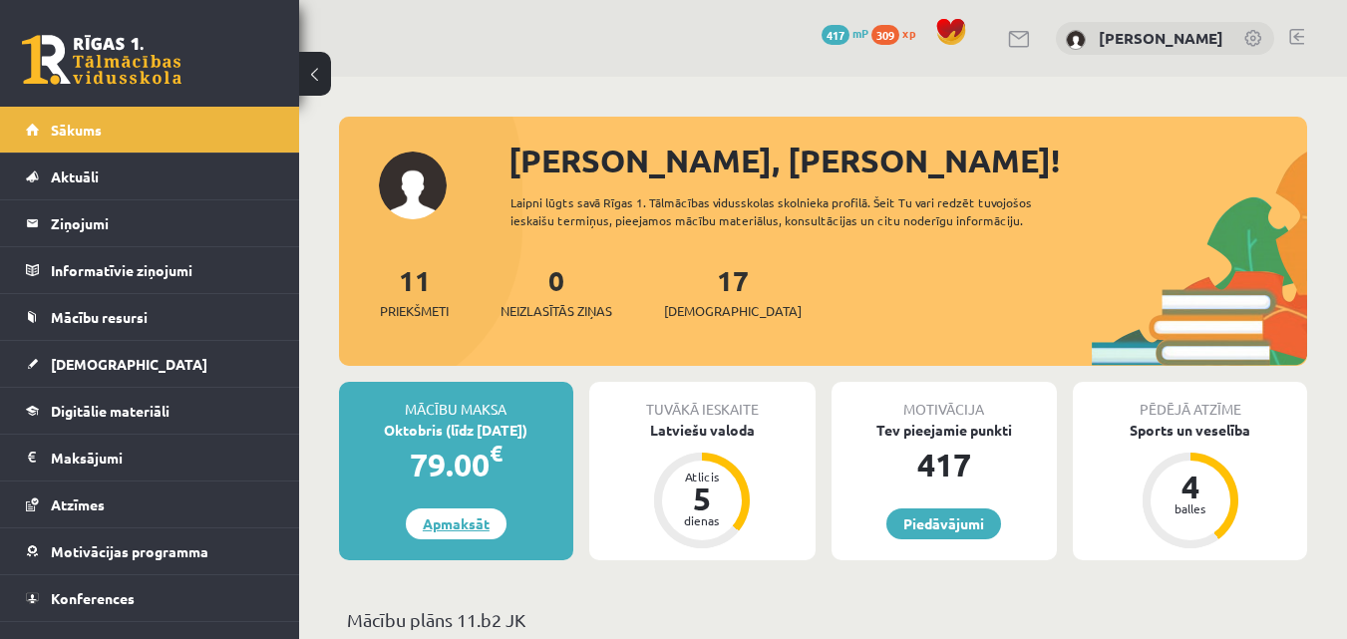
click at [459, 515] on link "Apmaksāt" at bounding box center [456, 523] width 101 height 31
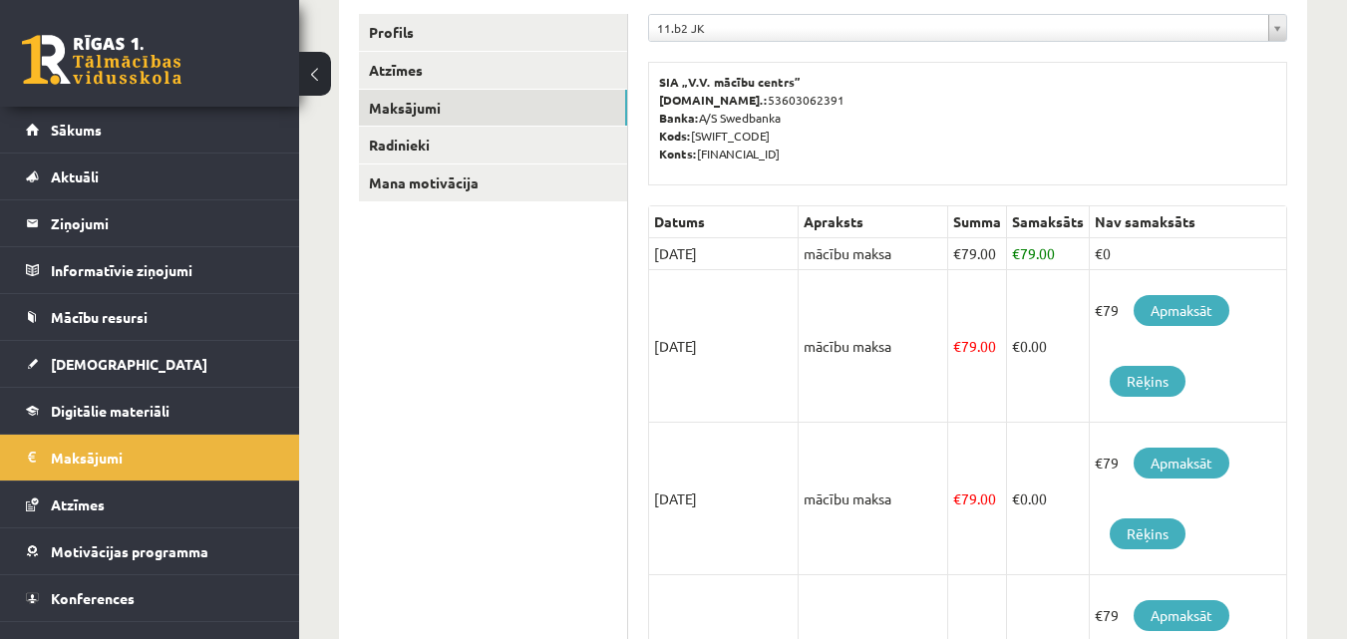
scroll to position [332, 0]
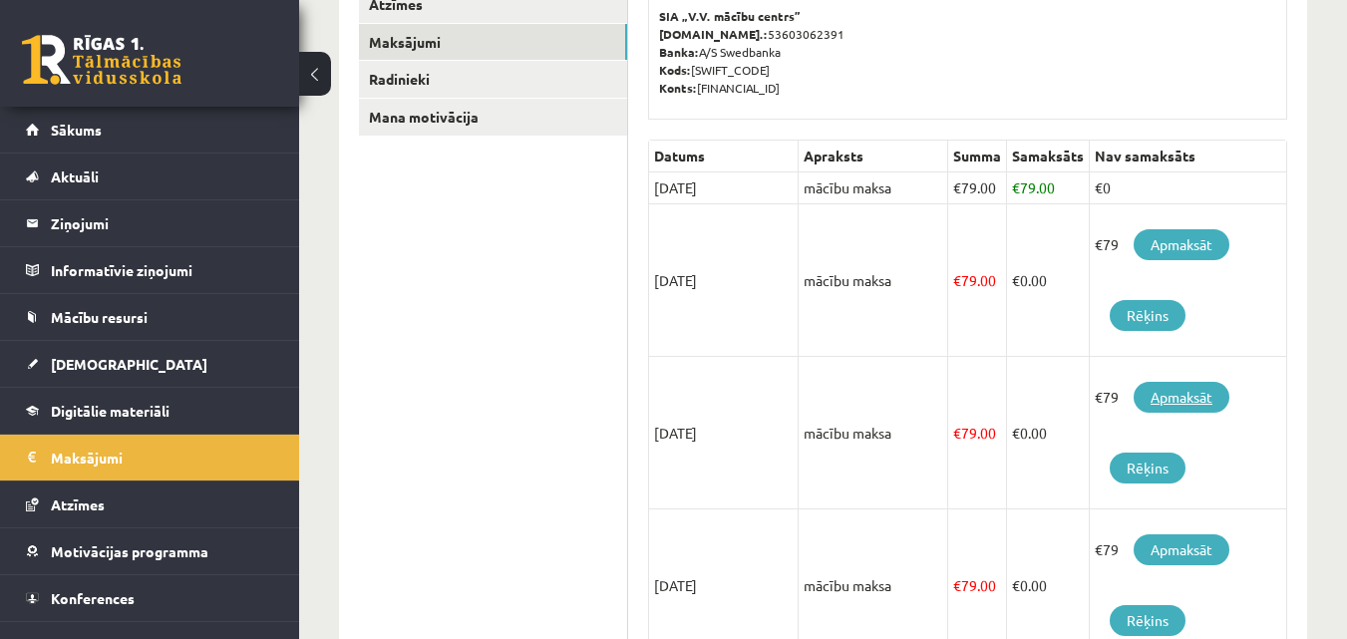
click at [1178, 394] on link "Apmaksāt" at bounding box center [1181, 397] width 96 height 31
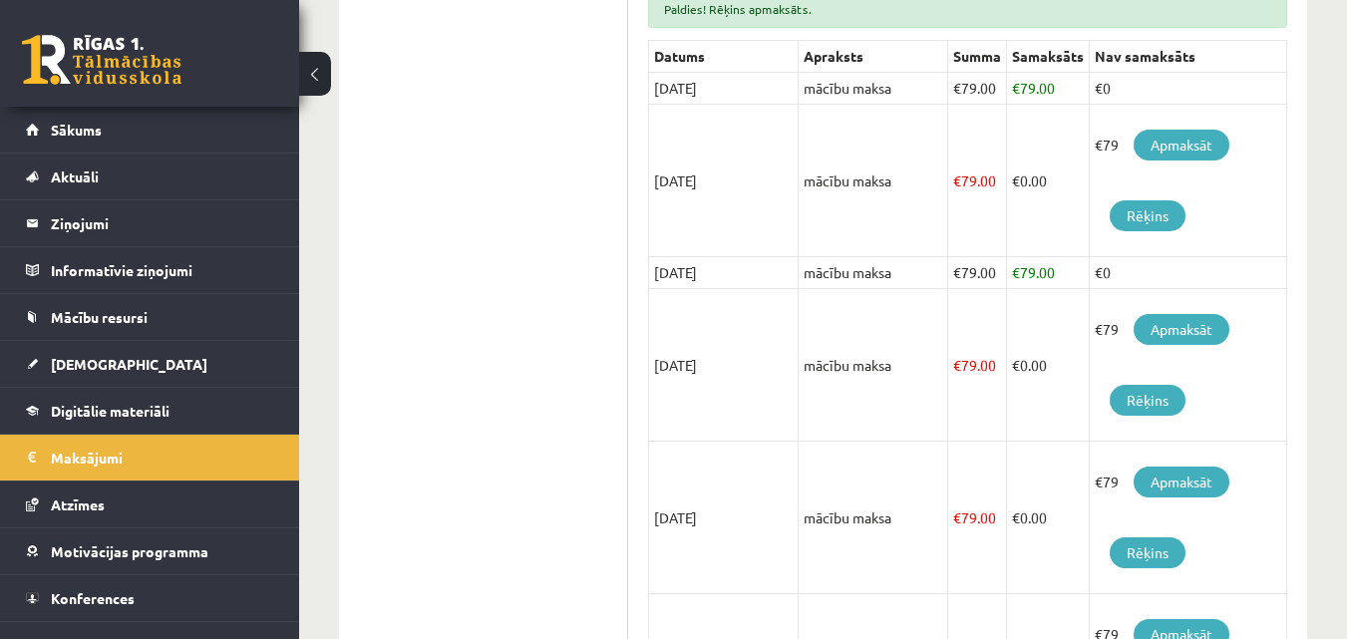
scroll to position [399, 0]
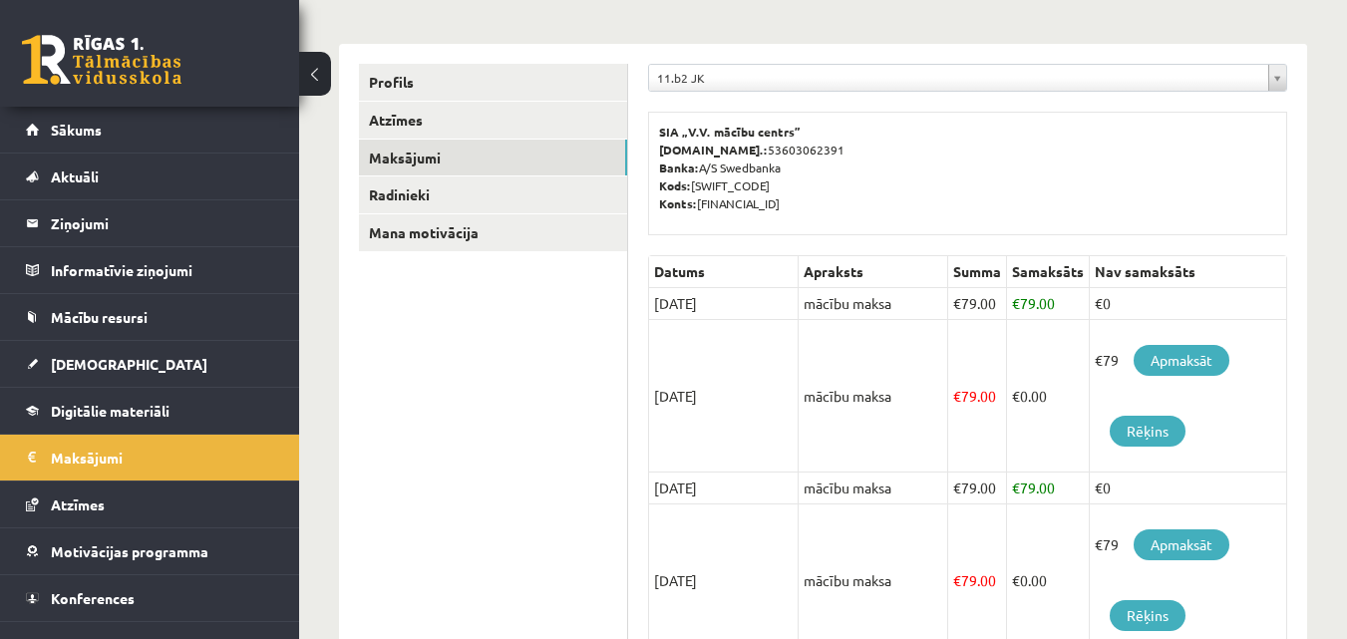
scroll to position [349, 0]
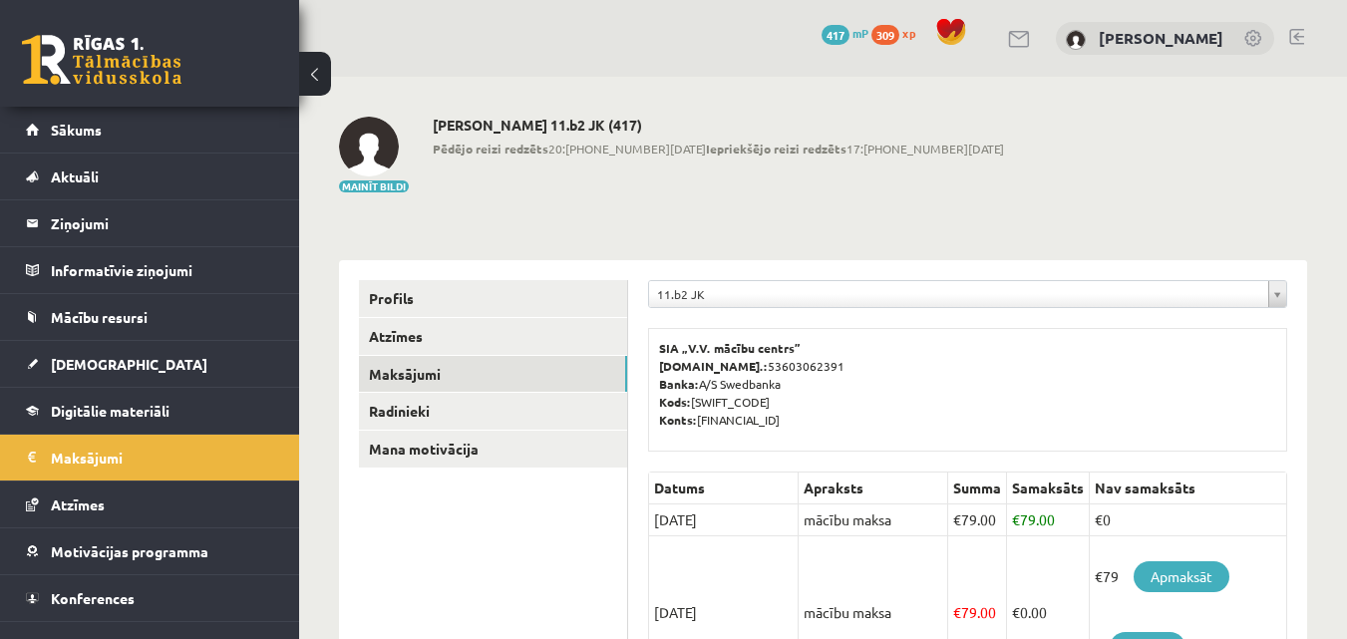
scroll to position [349, 0]
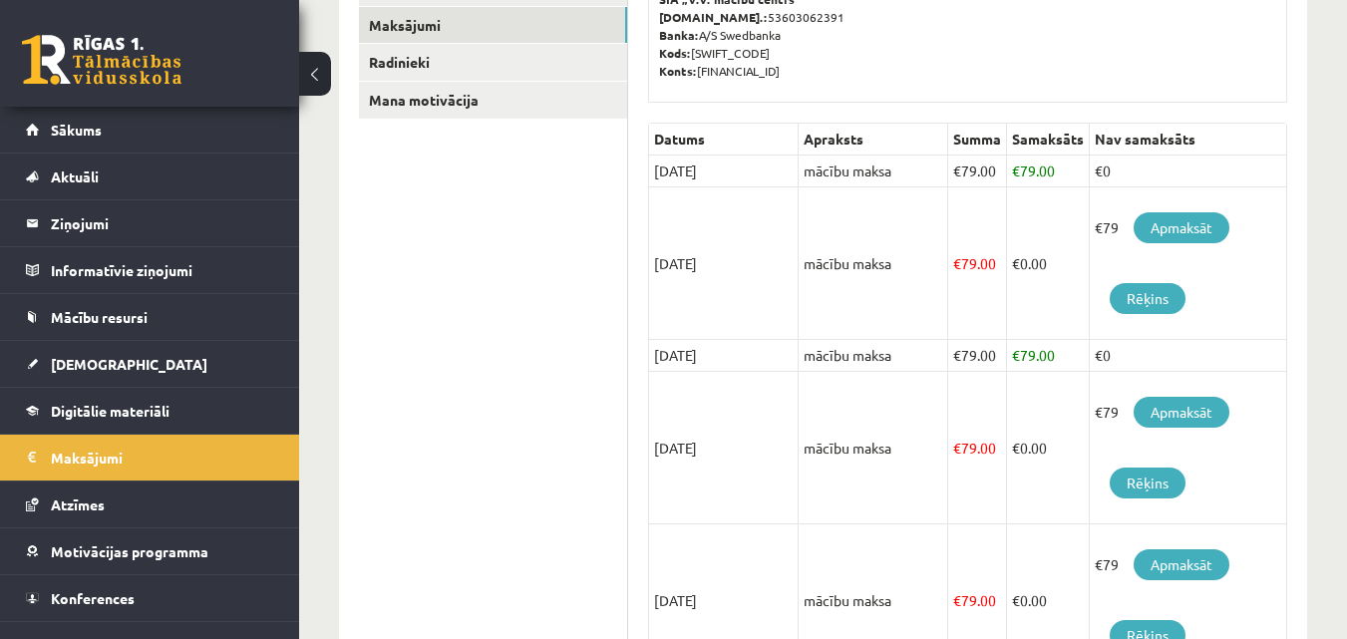
click at [431, 326] on ul "Profils Atzīmes Maksājumi Radinieki Mana motivācija" at bounding box center [493, 649] width 269 height 1437
click at [317, 77] on button at bounding box center [315, 74] width 32 height 44
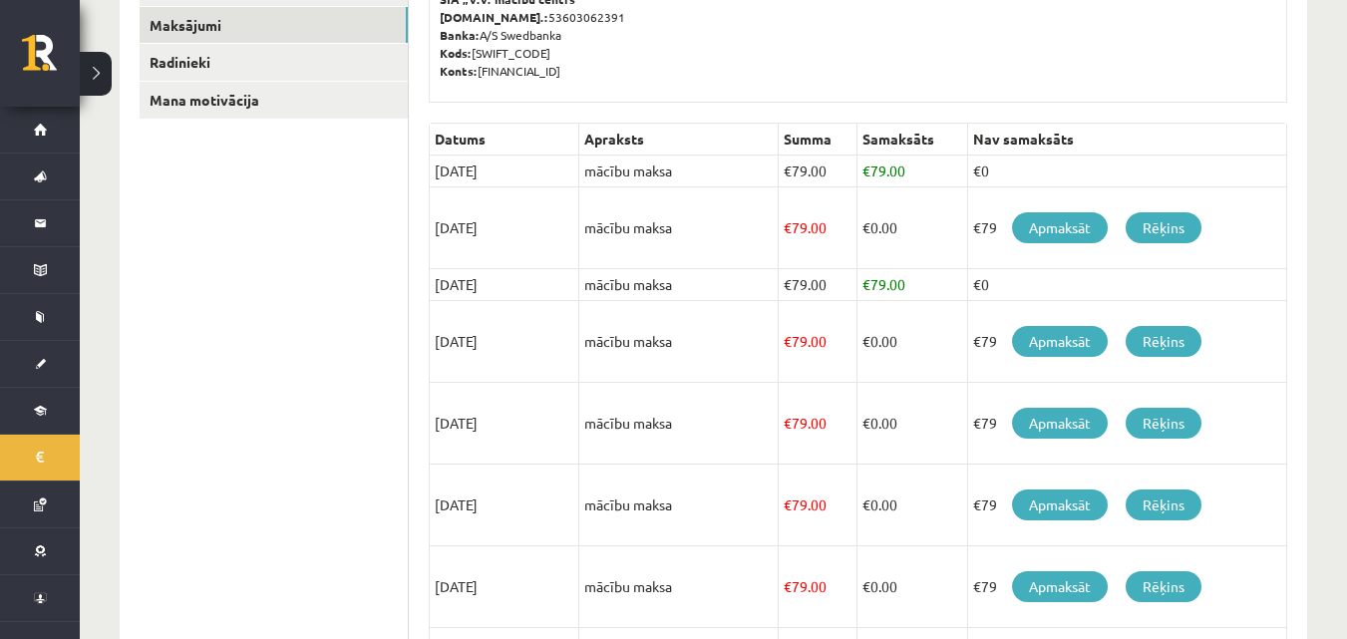
click at [94, 81] on button at bounding box center [96, 74] width 32 height 44
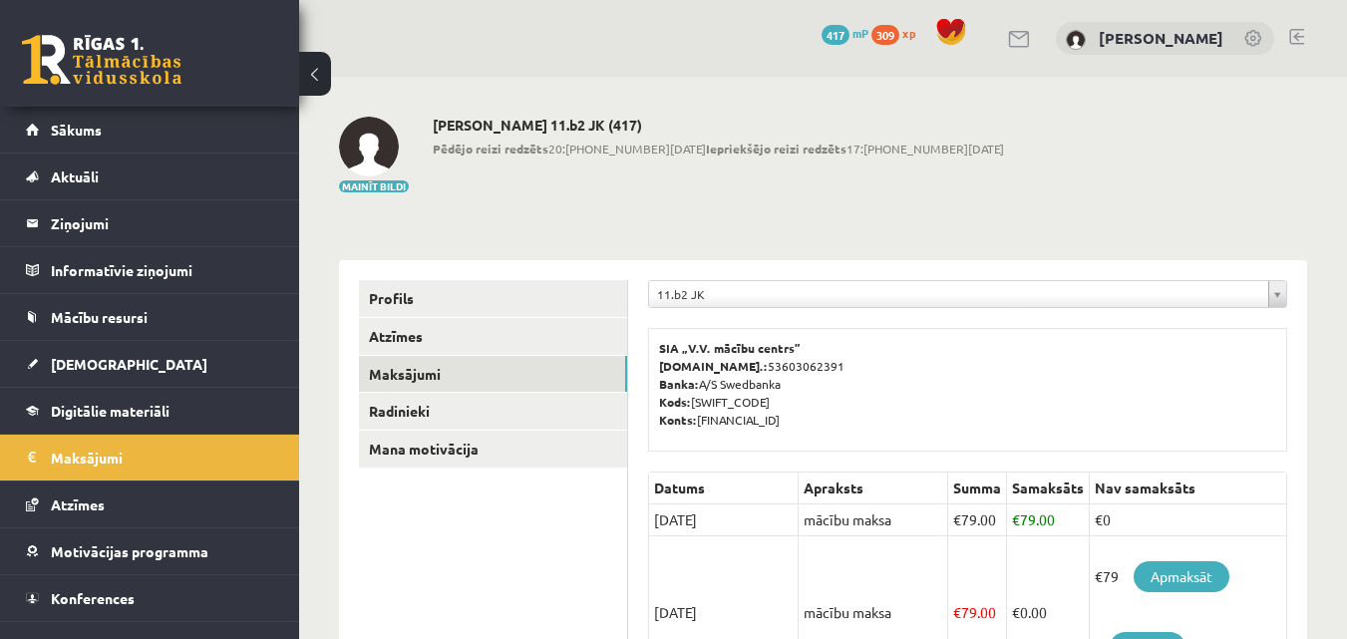
scroll to position [349, 0]
